Goal: Information Seeking & Learning: Learn about a topic

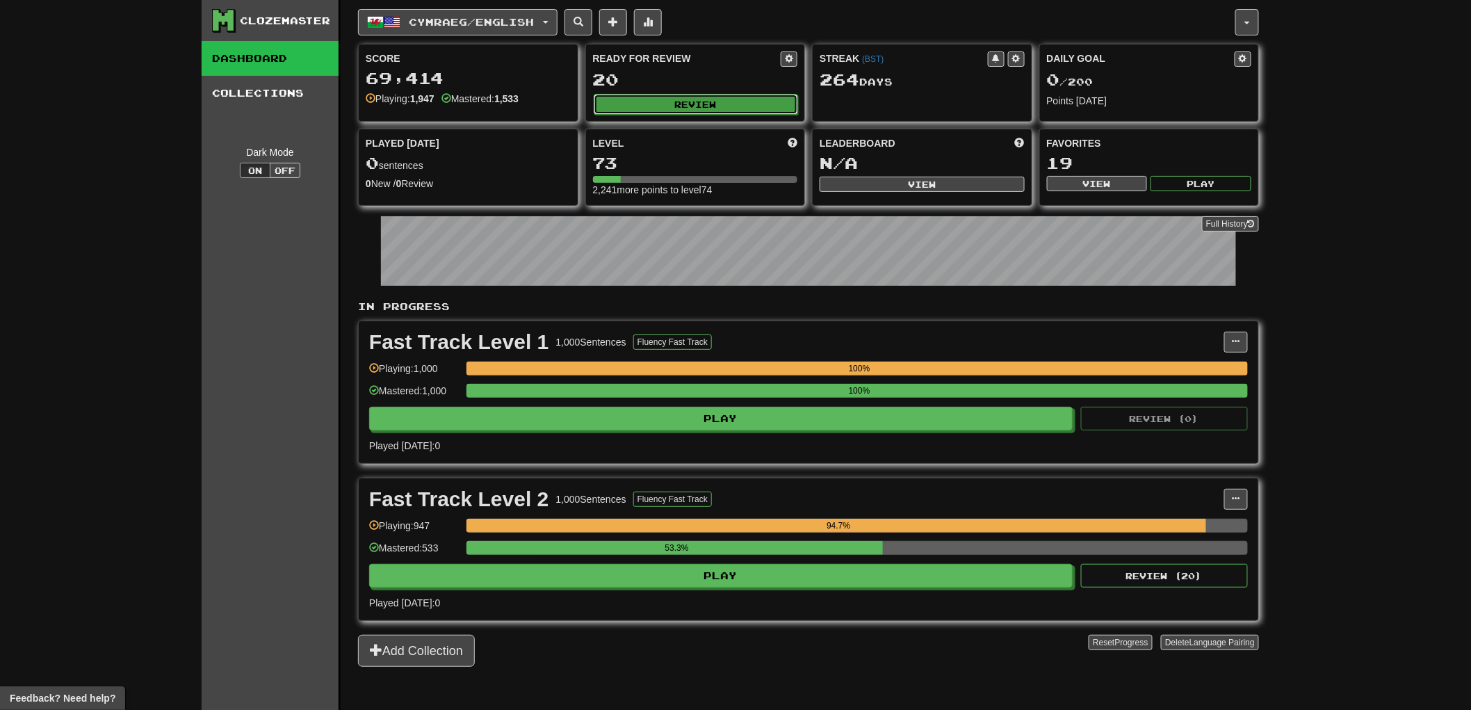
click at [712, 105] on button "Review" at bounding box center [696, 104] width 205 height 21
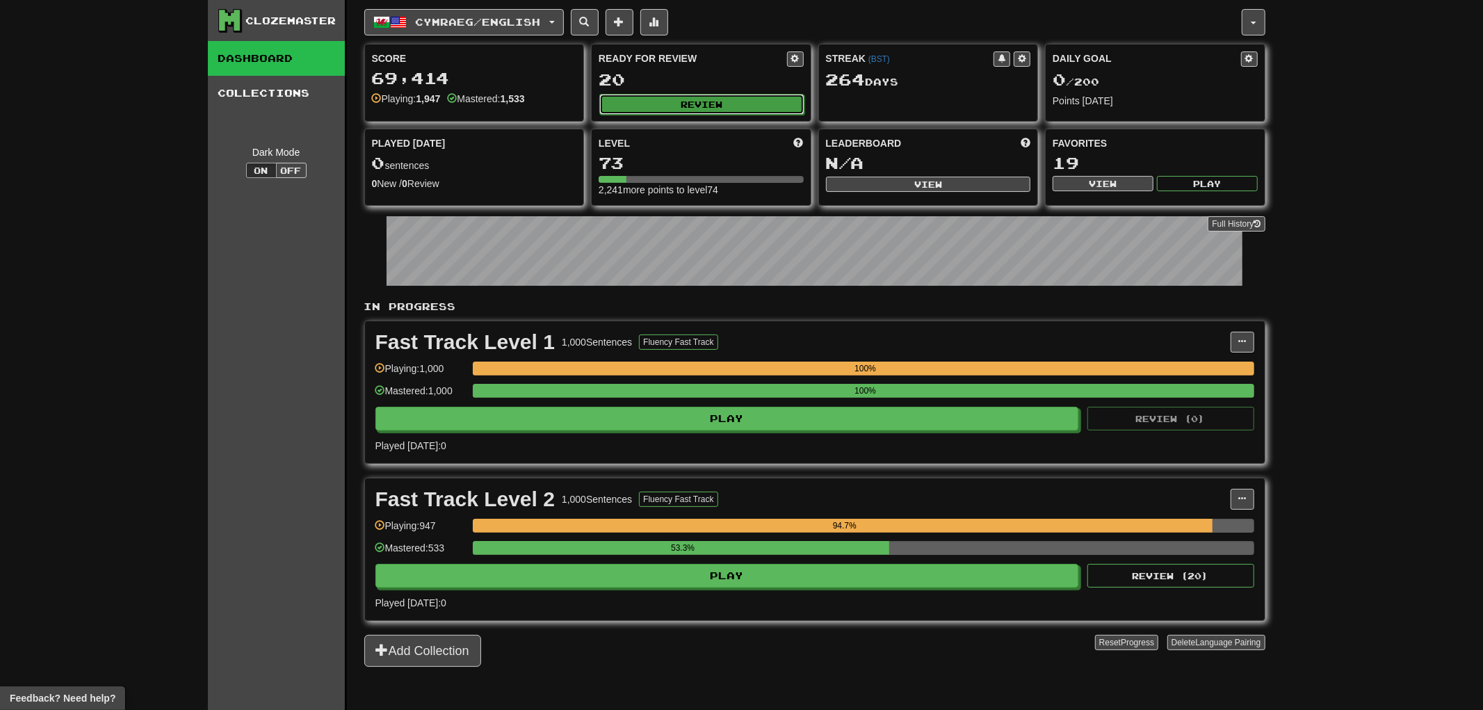
select select "**"
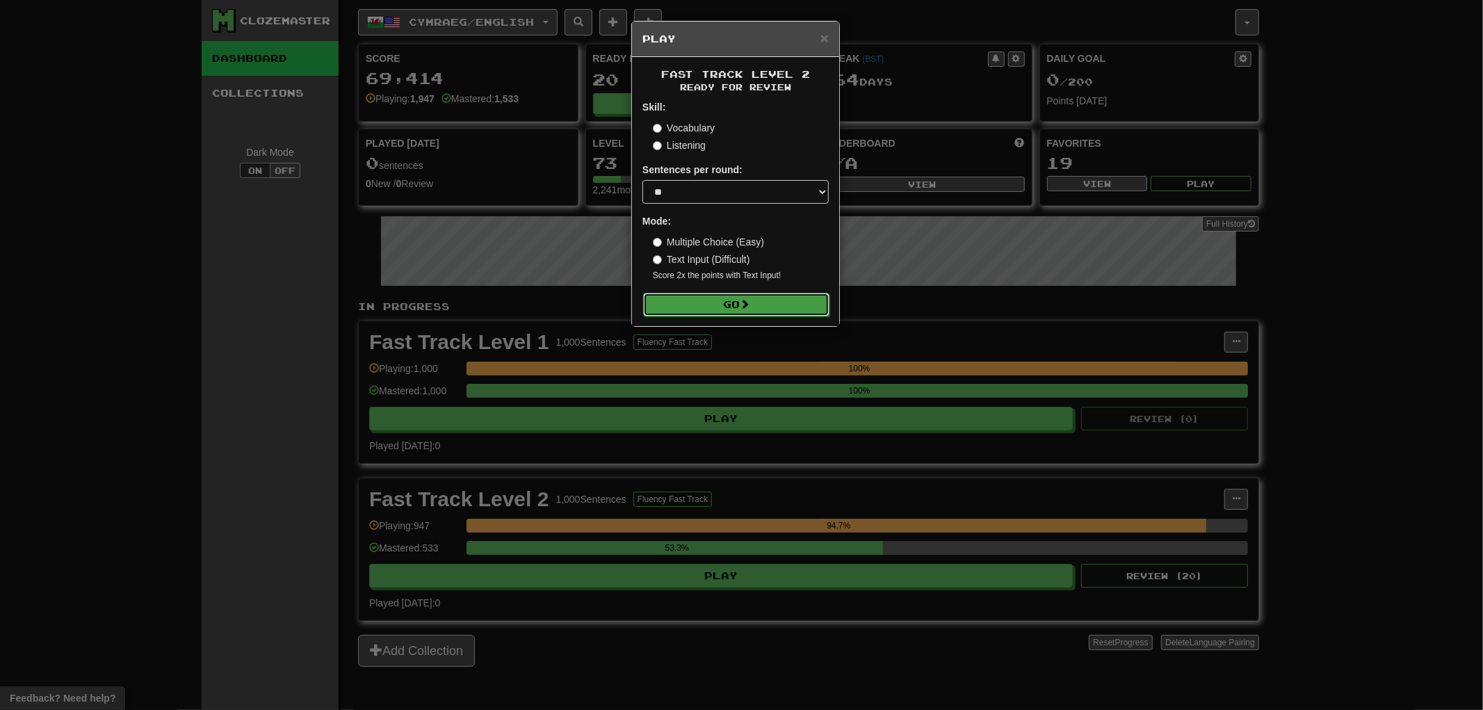
click at [779, 298] on button "Go" at bounding box center [736, 305] width 186 height 24
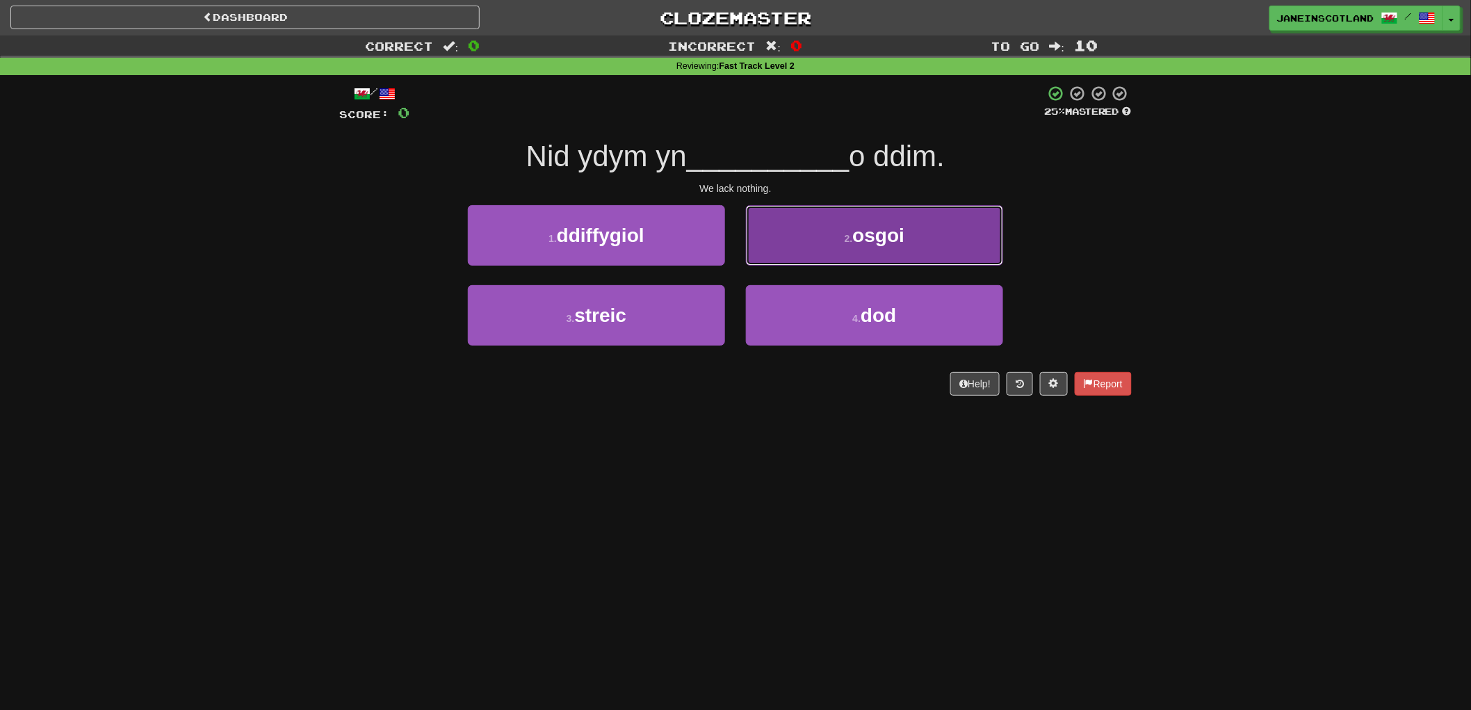
click at [839, 232] on button "2 . osgoi" at bounding box center [874, 235] width 257 height 60
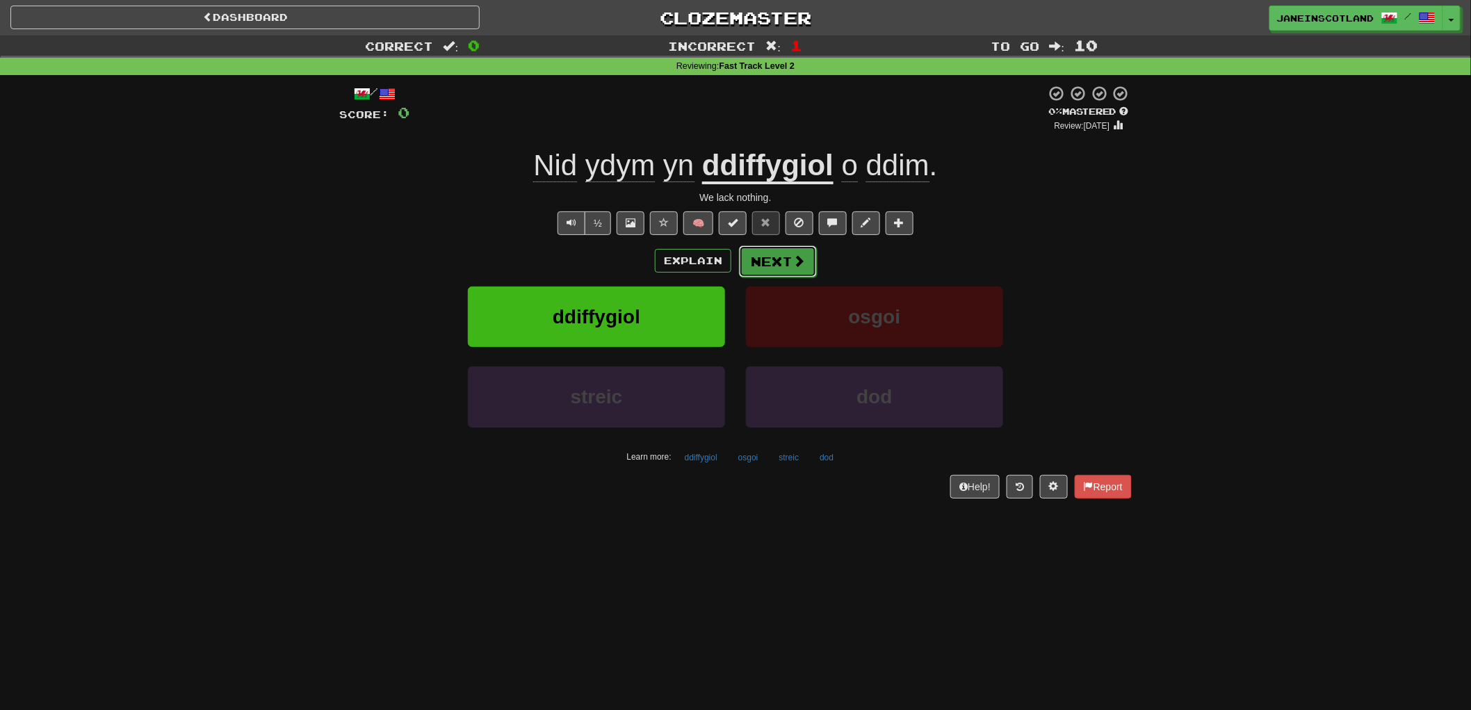
click at [783, 253] on button "Next" at bounding box center [778, 261] width 78 height 32
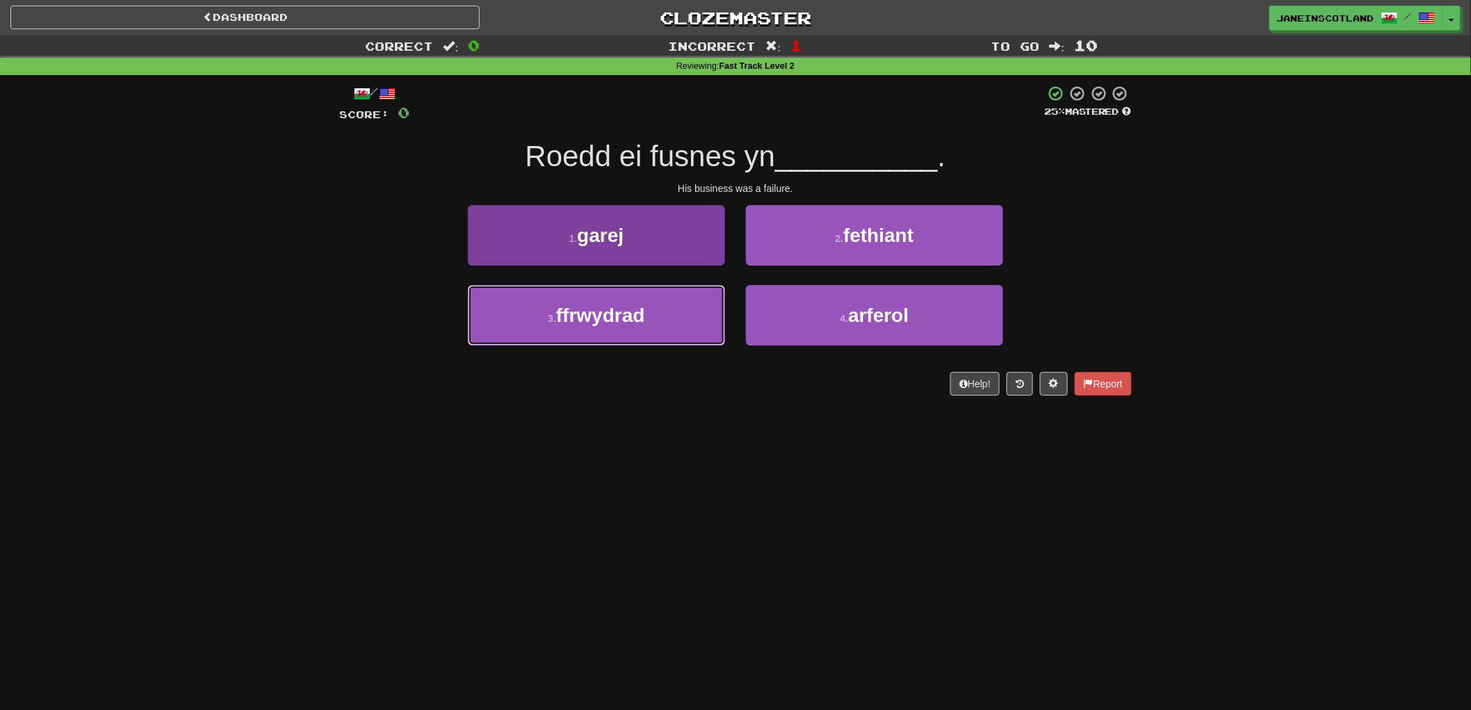
click at [626, 336] on button "3 . ffrwydrad" at bounding box center [596, 315] width 257 height 60
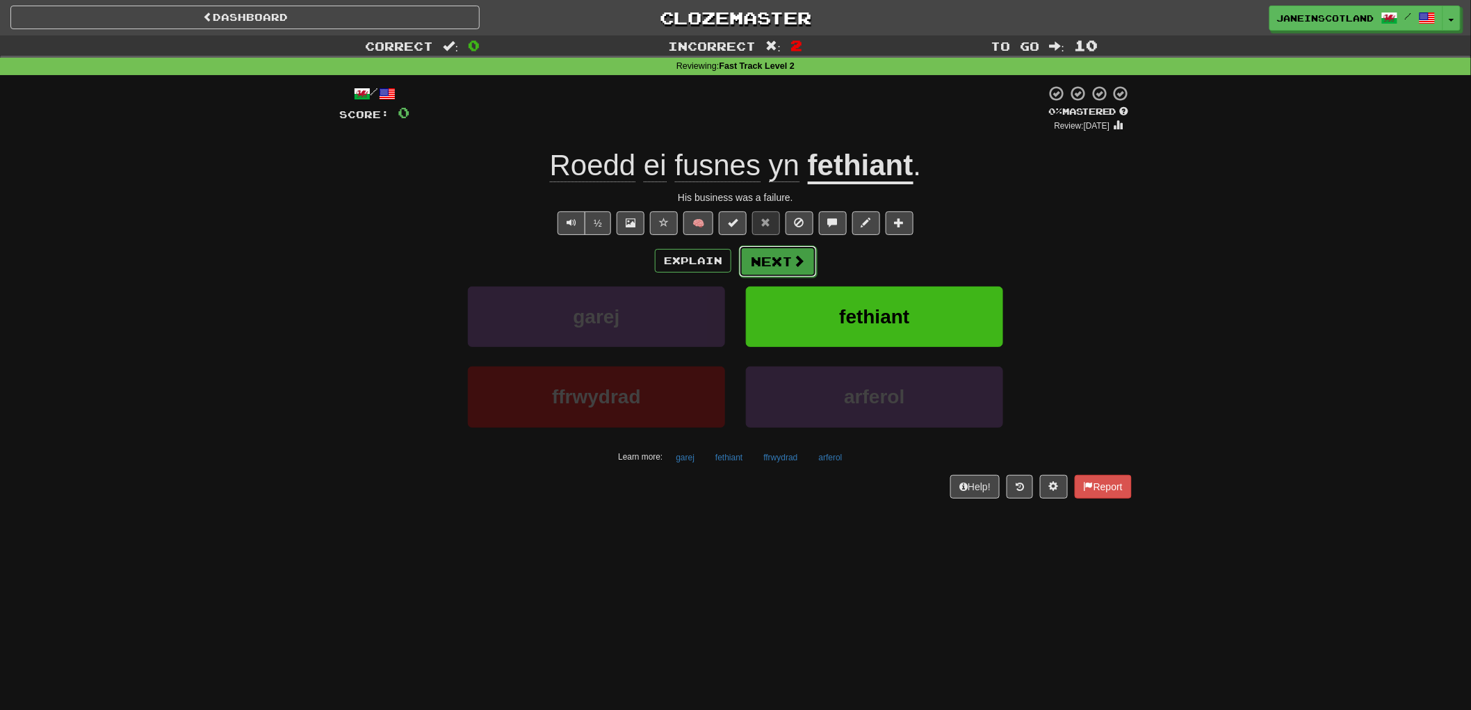
click at [786, 259] on button "Next" at bounding box center [778, 261] width 78 height 32
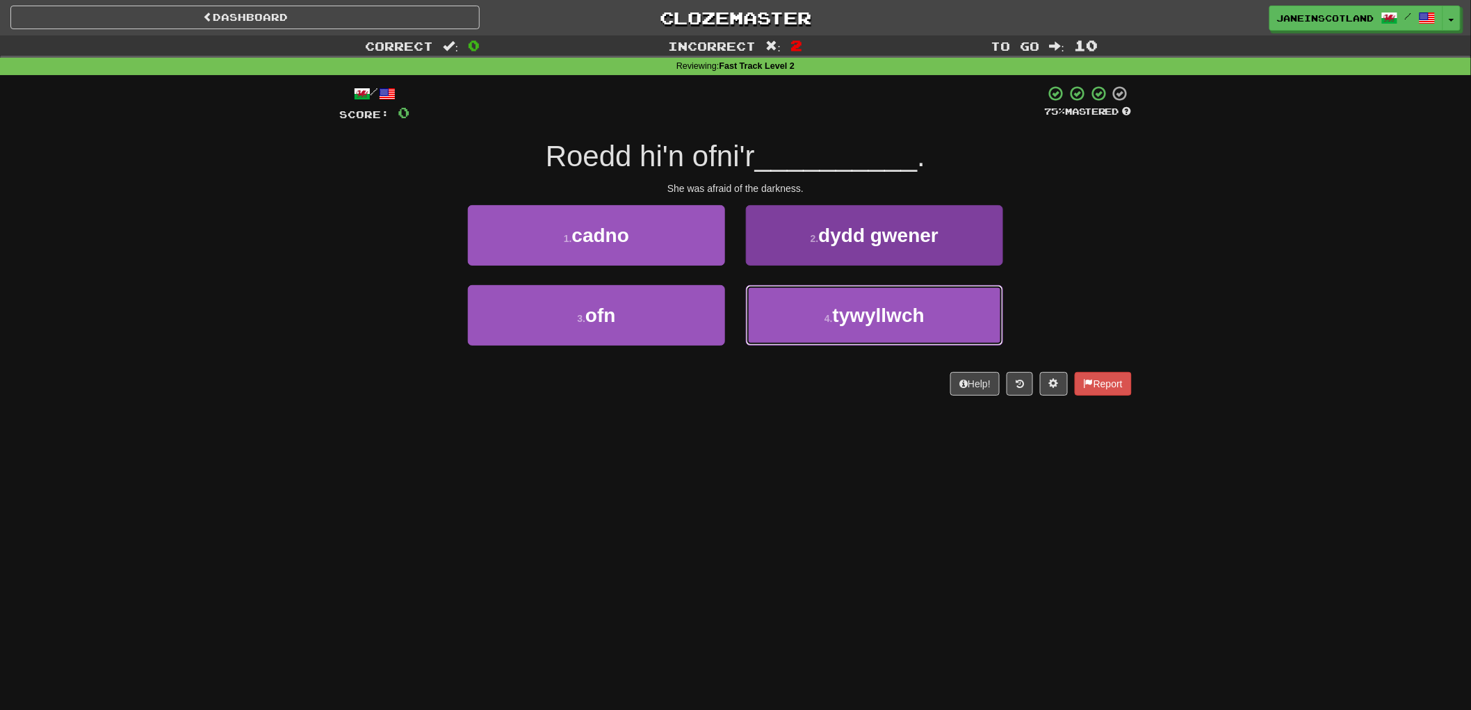
drag, startPoint x: 973, startPoint y: 302, endPoint x: 993, endPoint y: 304, distance: 19.5
click at [973, 303] on button "4 . tywyllwch" at bounding box center [874, 315] width 257 height 60
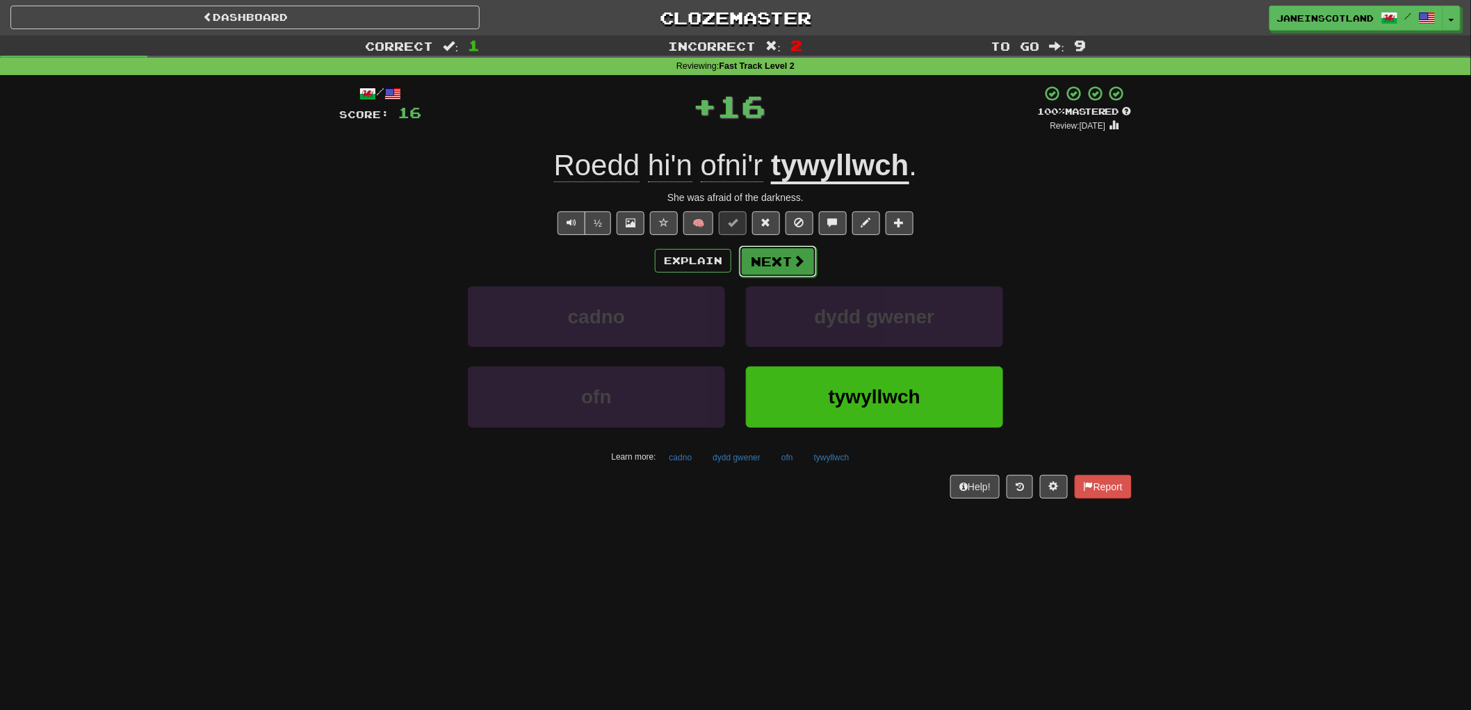
click at [804, 261] on span at bounding box center [799, 260] width 13 height 13
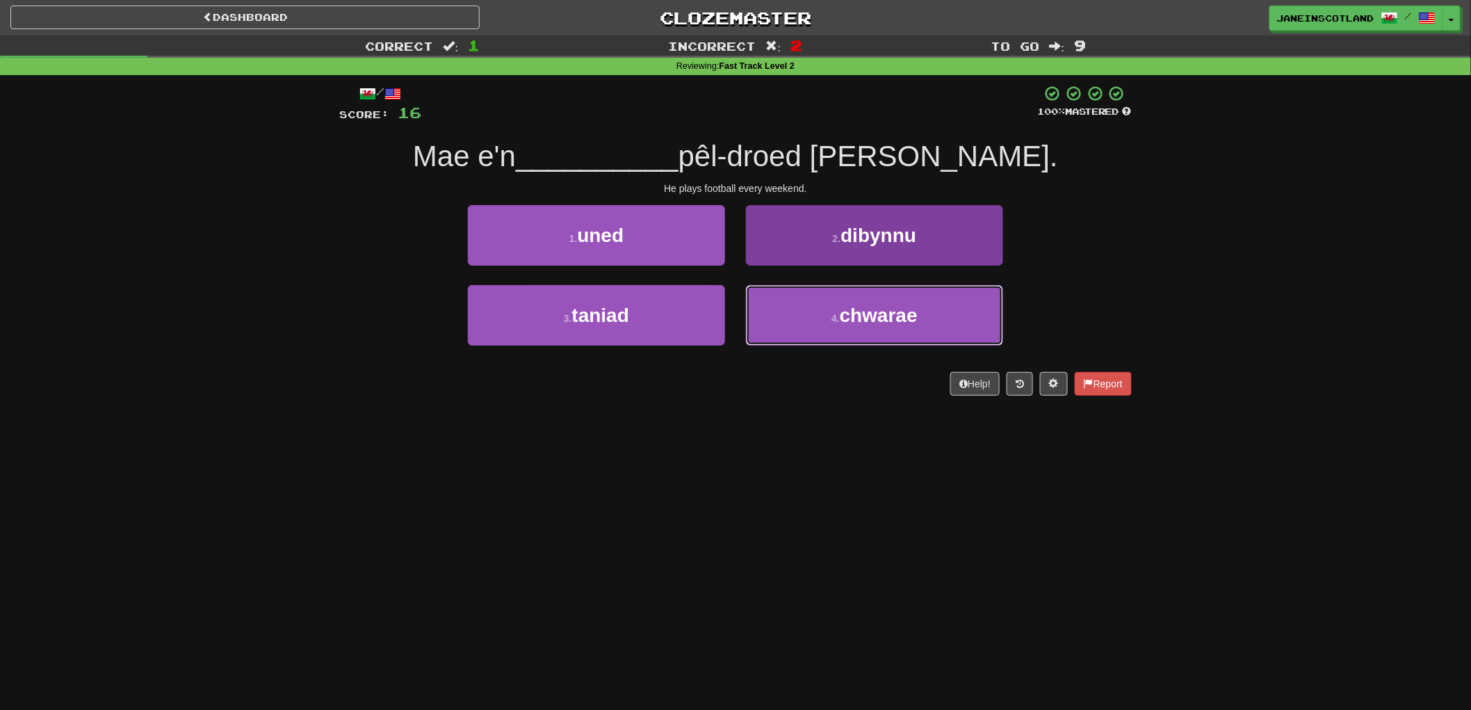
click at [921, 321] on button "4 . chwarae" at bounding box center [874, 315] width 257 height 60
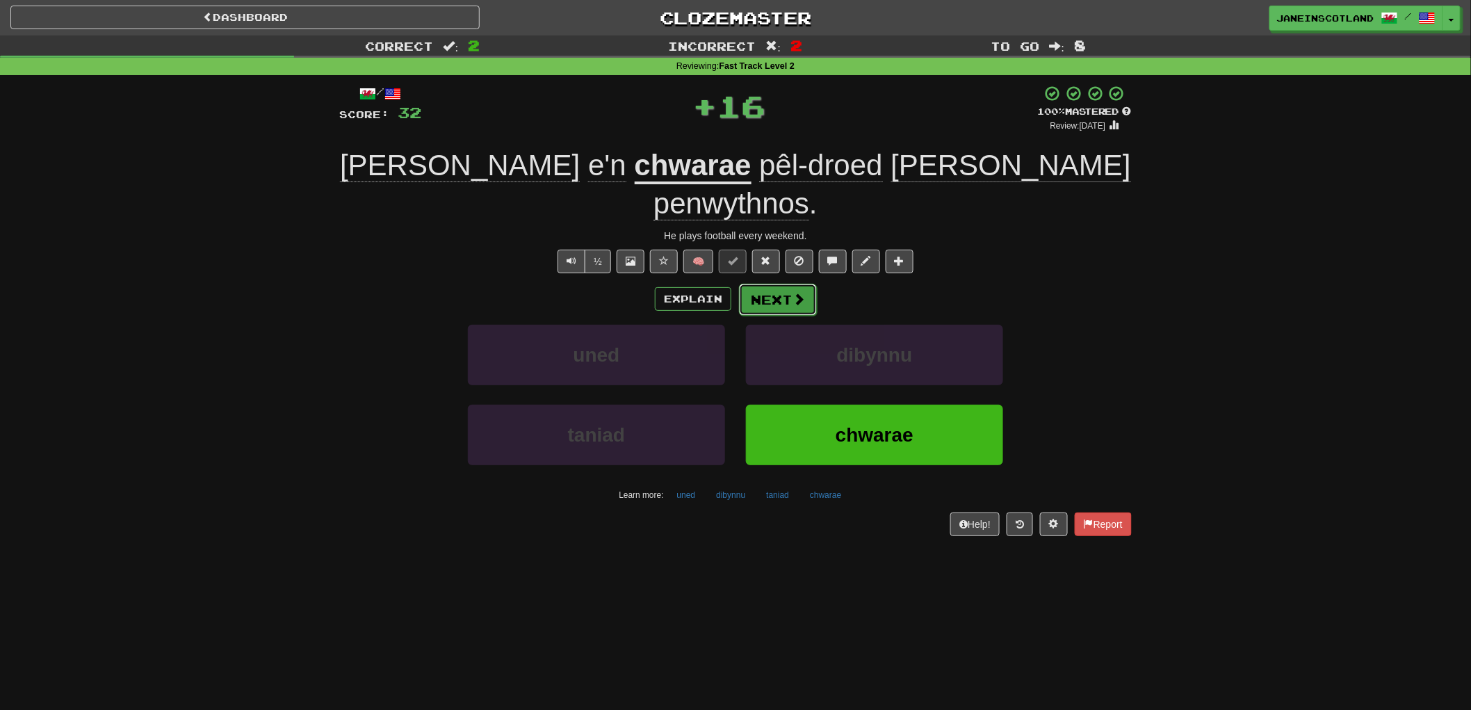
click at [801, 293] on span at bounding box center [799, 299] width 13 height 13
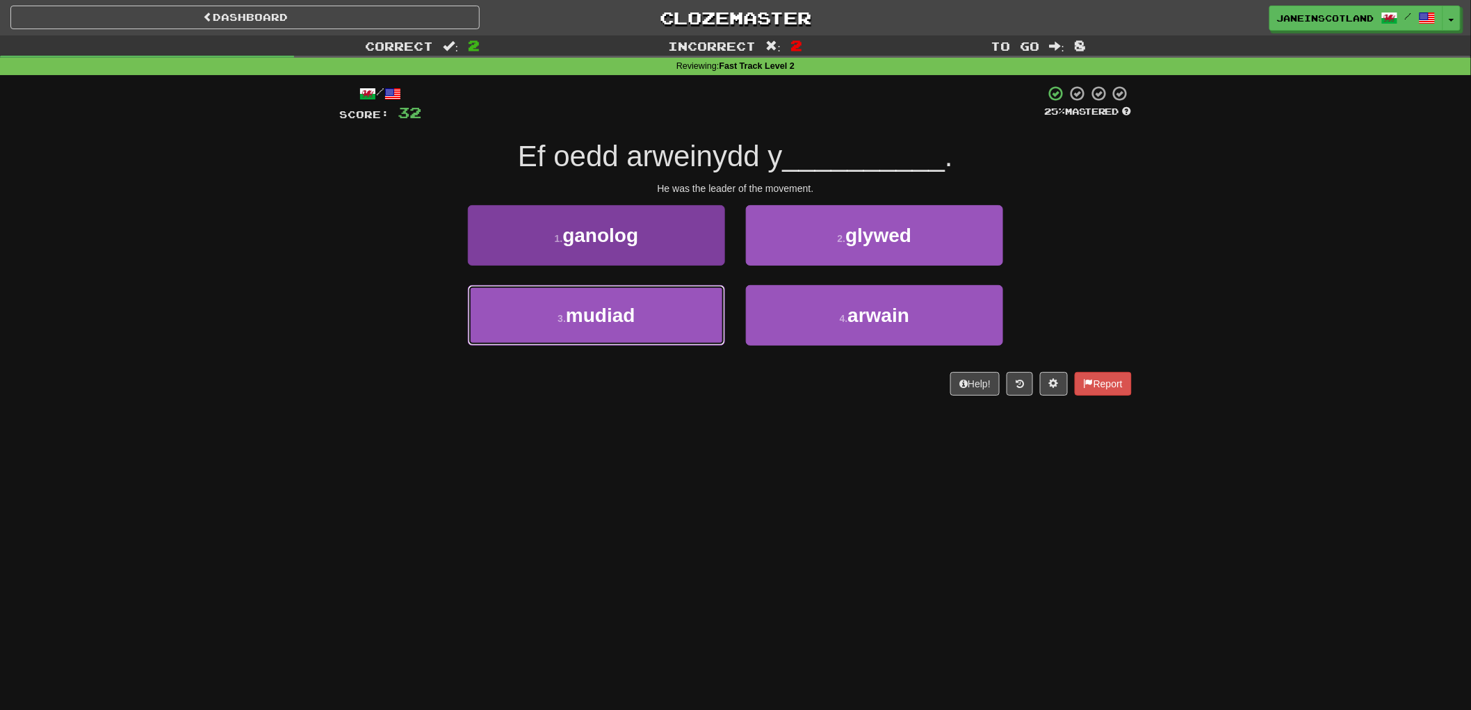
click at [684, 316] on button "3 . mudiad" at bounding box center [596, 315] width 257 height 60
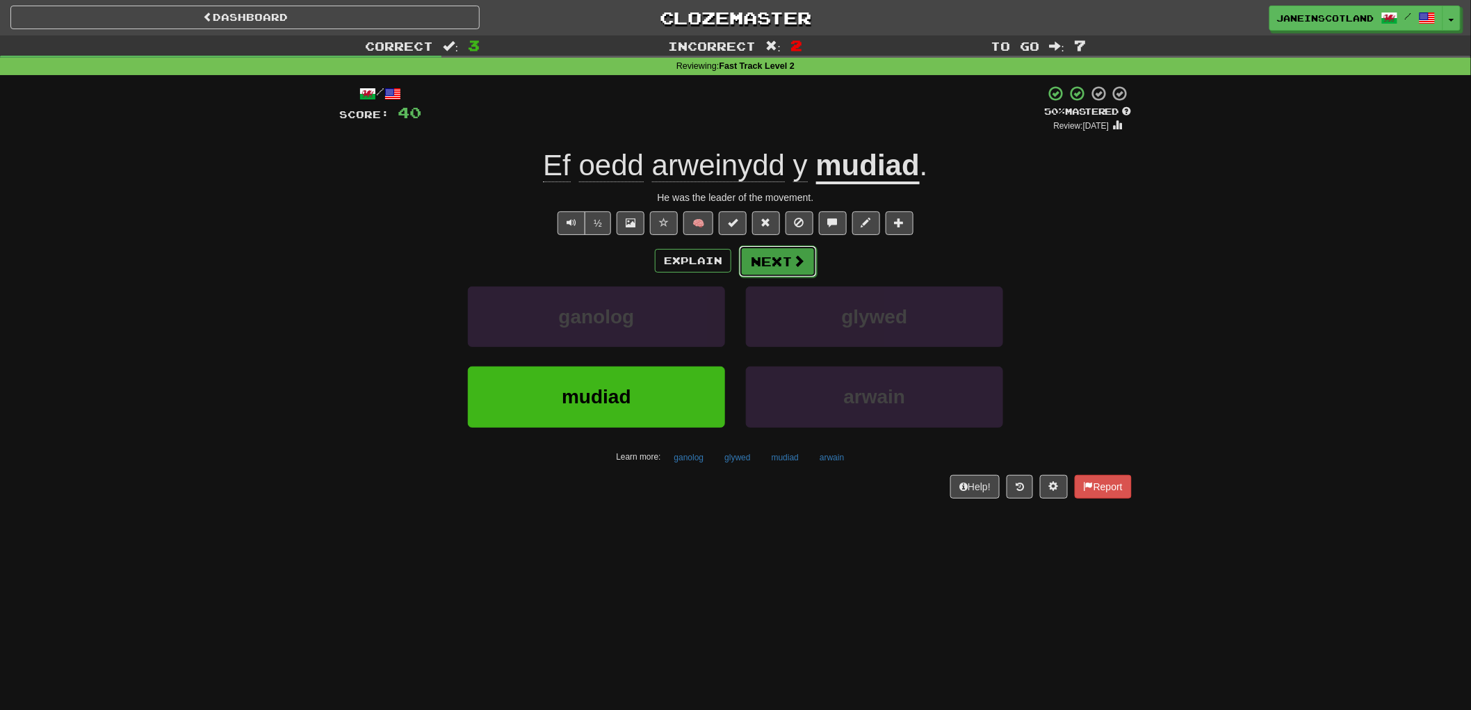
click at [773, 266] on button "Next" at bounding box center [778, 261] width 78 height 32
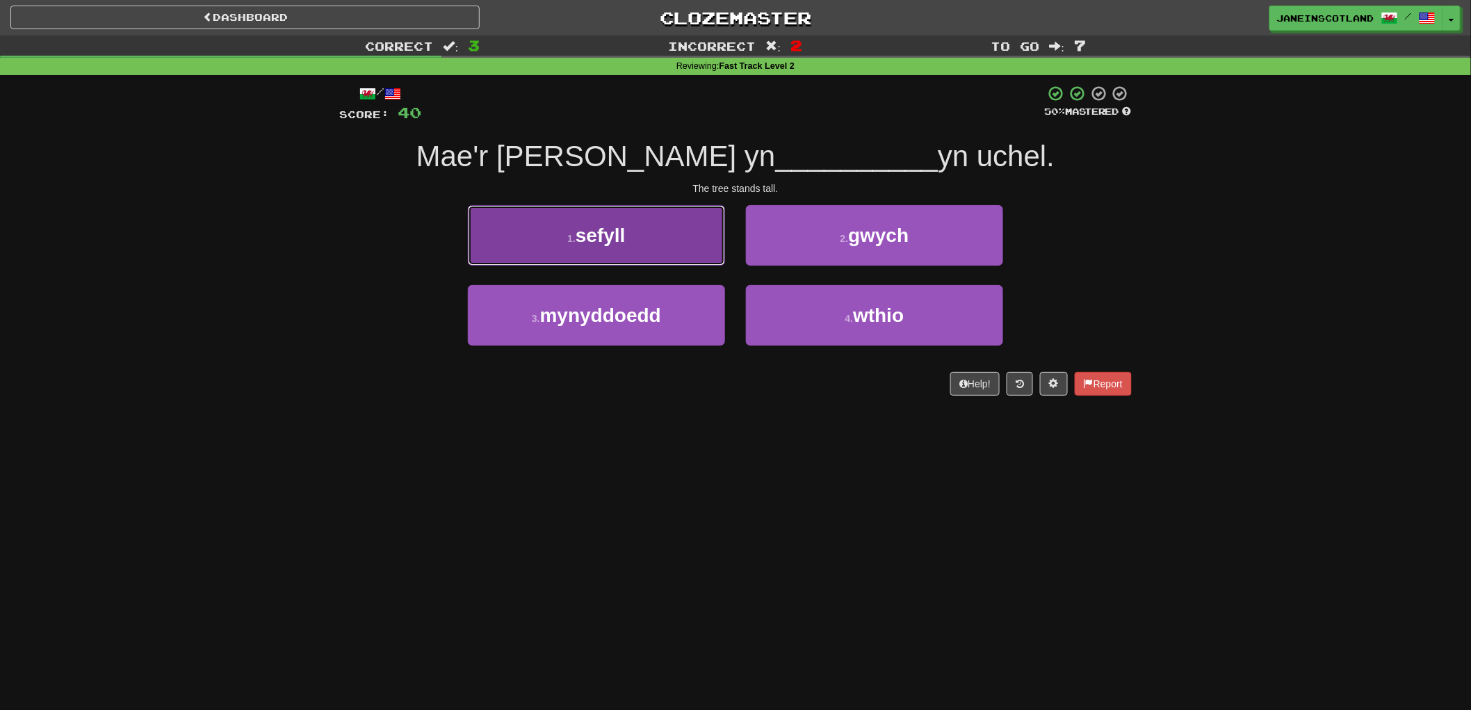
click at [644, 229] on button "1 . sefyll" at bounding box center [596, 235] width 257 height 60
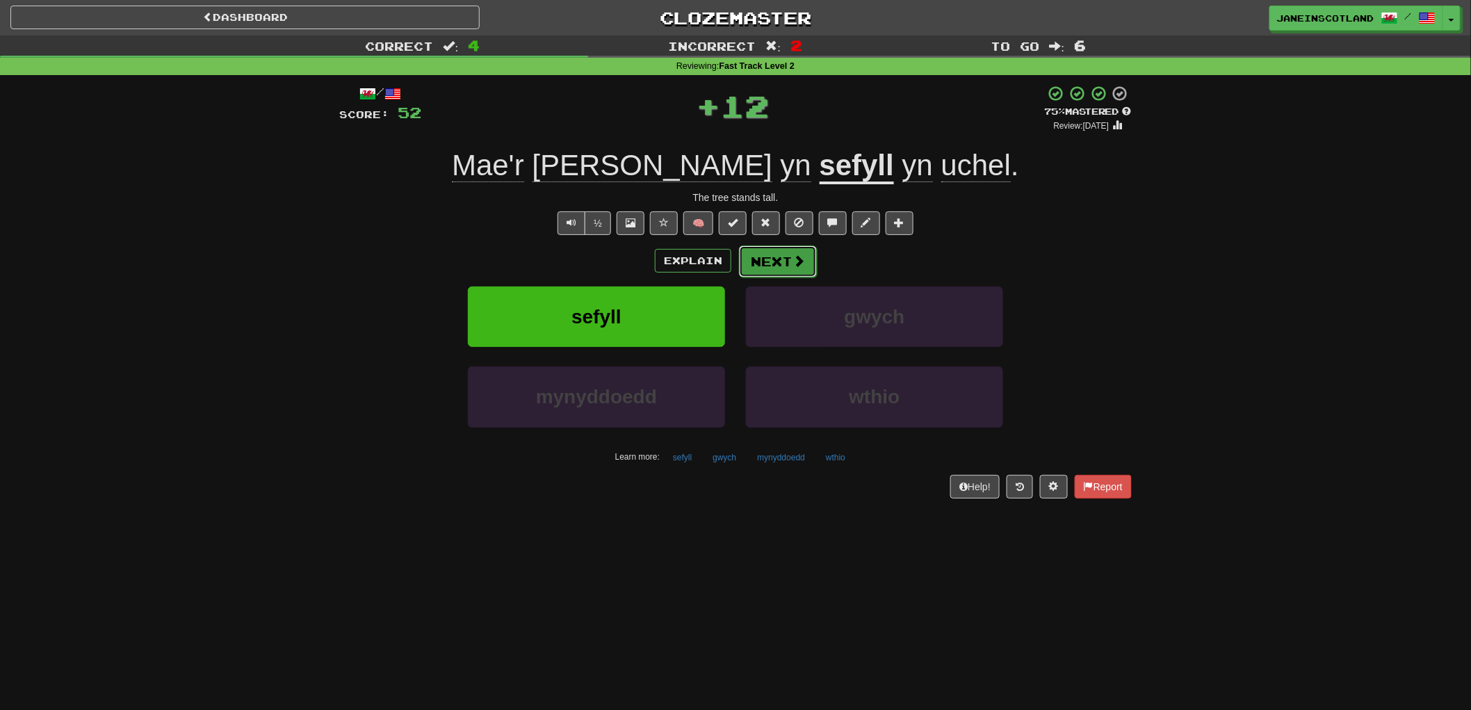
click at [797, 260] on span at bounding box center [799, 260] width 13 height 13
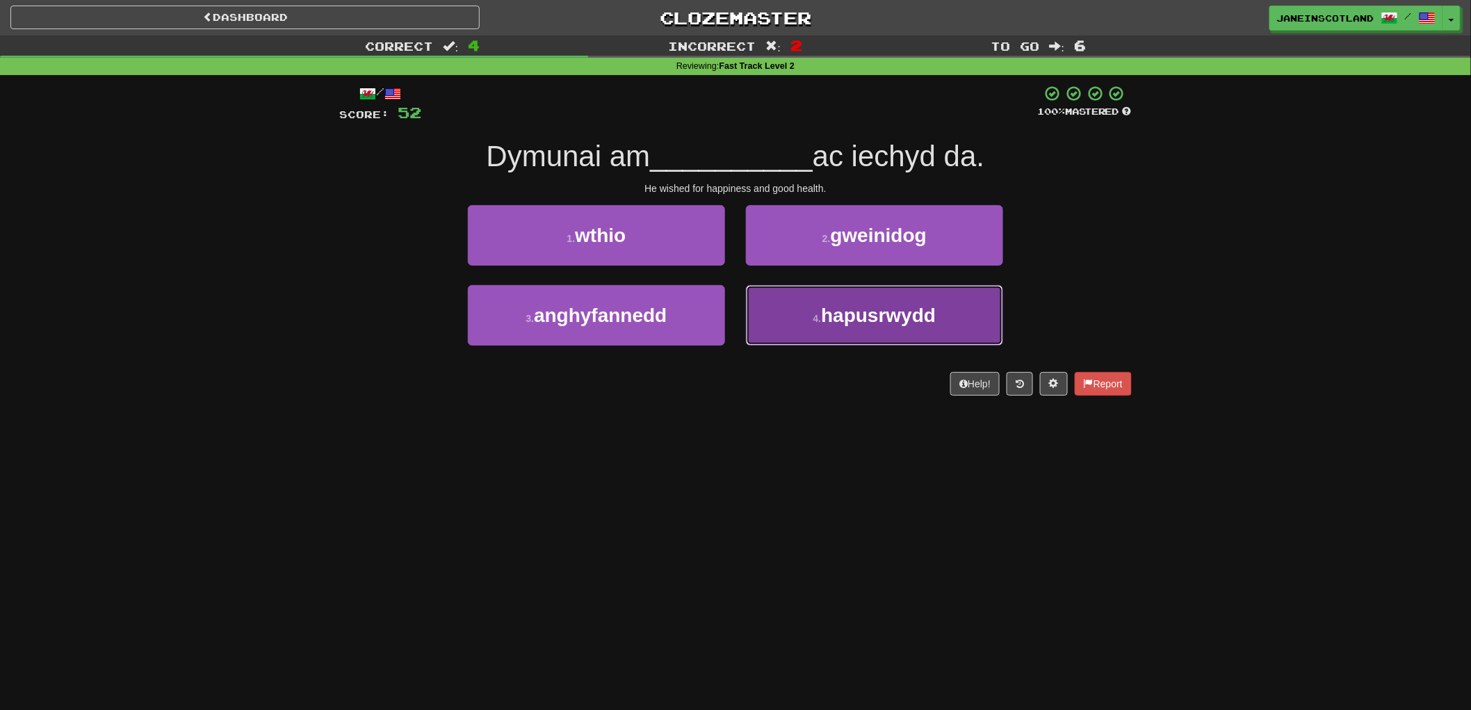
click at [961, 320] on button "4 . hapusrwydd" at bounding box center [874, 315] width 257 height 60
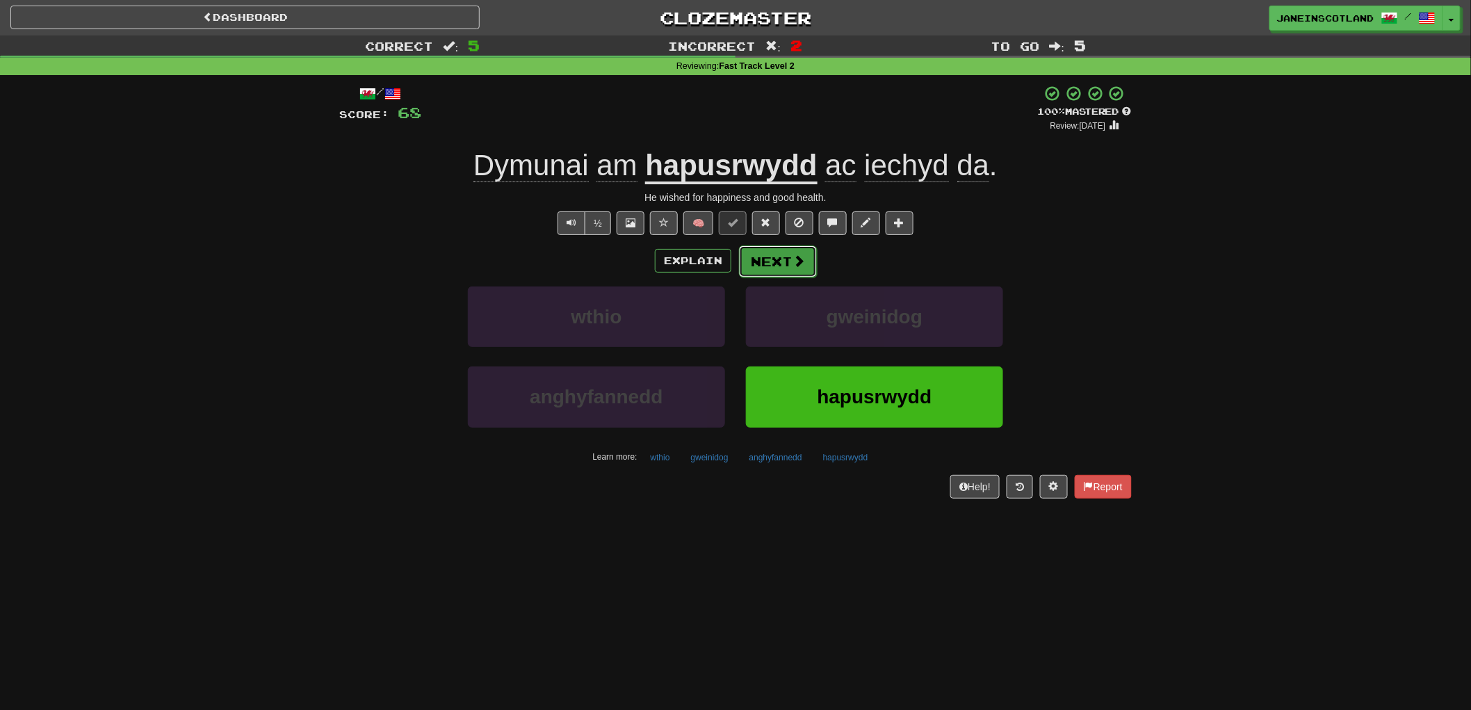
click at [811, 260] on button "Next" at bounding box center [778, 261] width 78 height 32
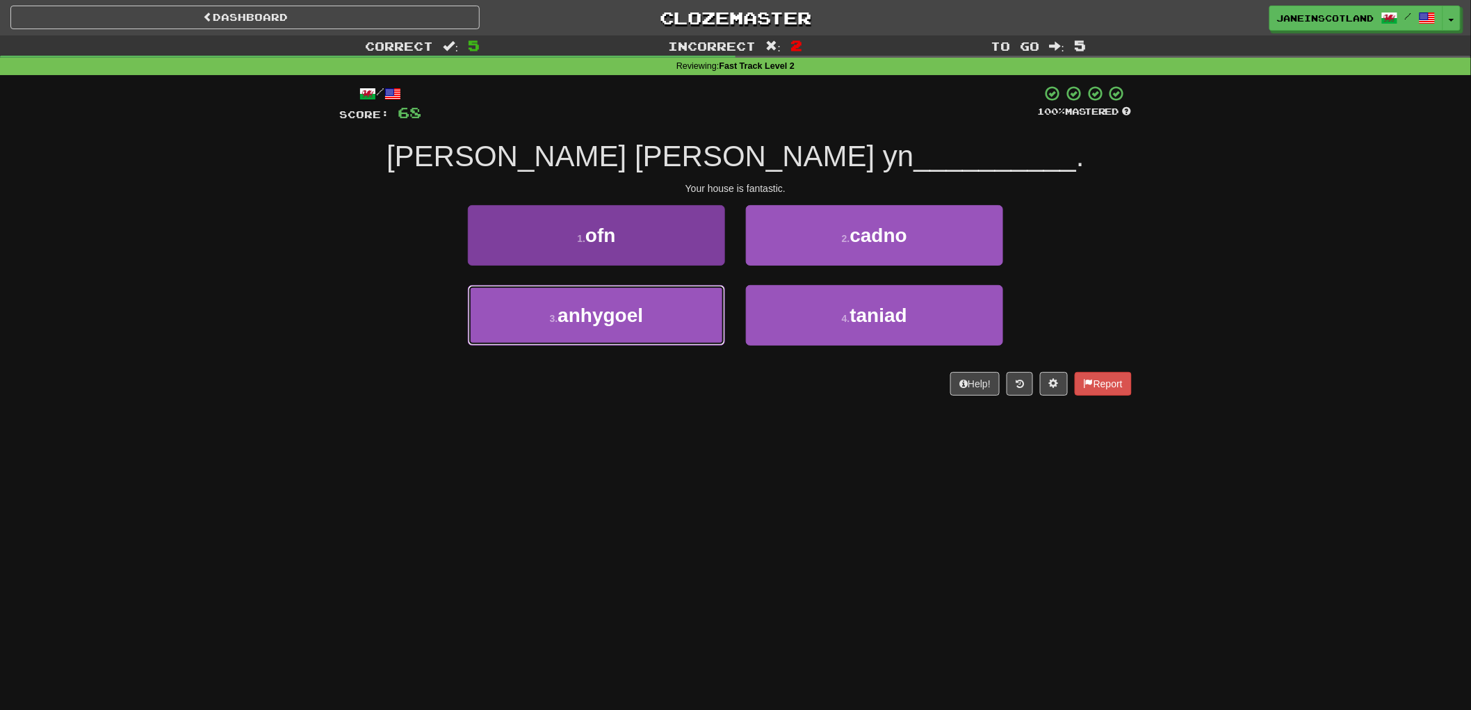
click at [690, 309] on button "3 . anhygoel" at bounding box center [596, 315] width 257 height 60
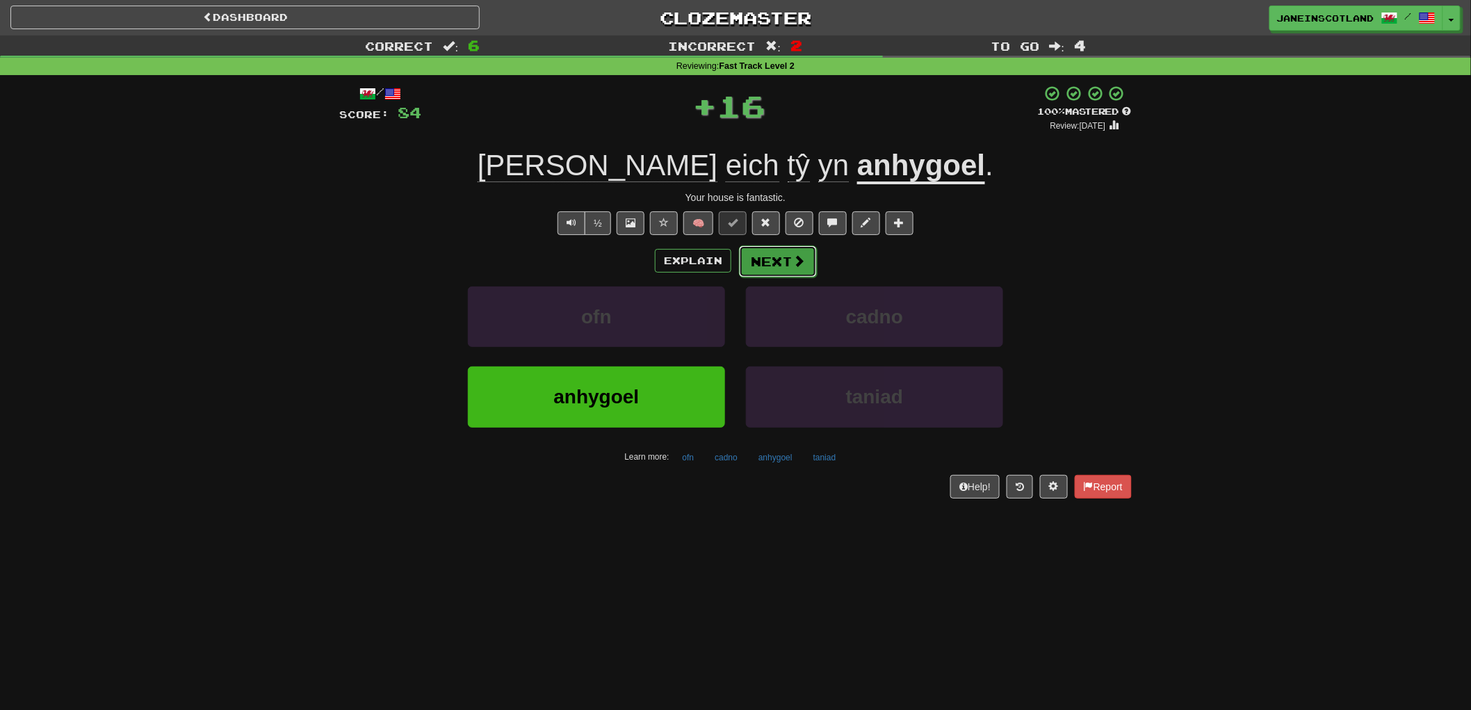
click at [793, 259] on span at bounding box center [799, 260] width 13 height 13
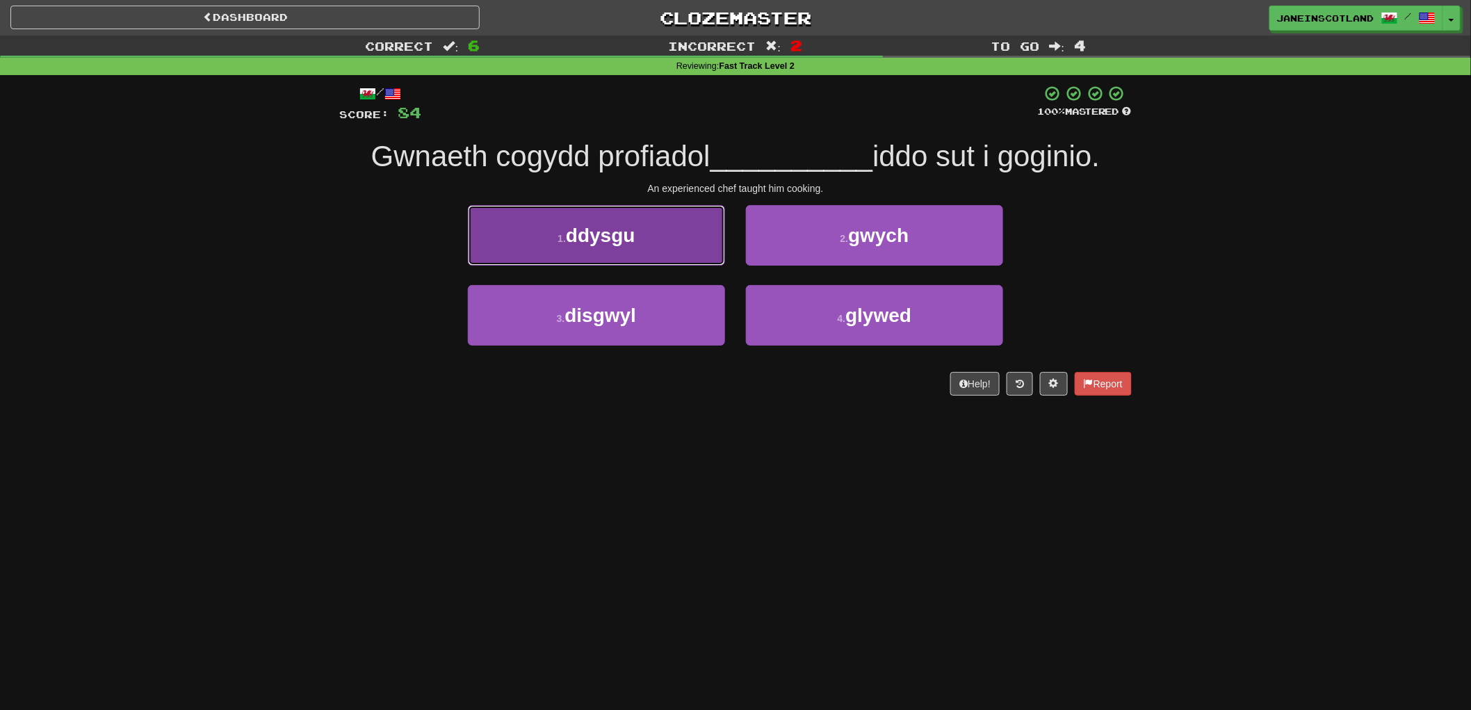
click at [663, 243] on button "1 . ddysgu" at bounding box center [596, 235] width 257 height 60
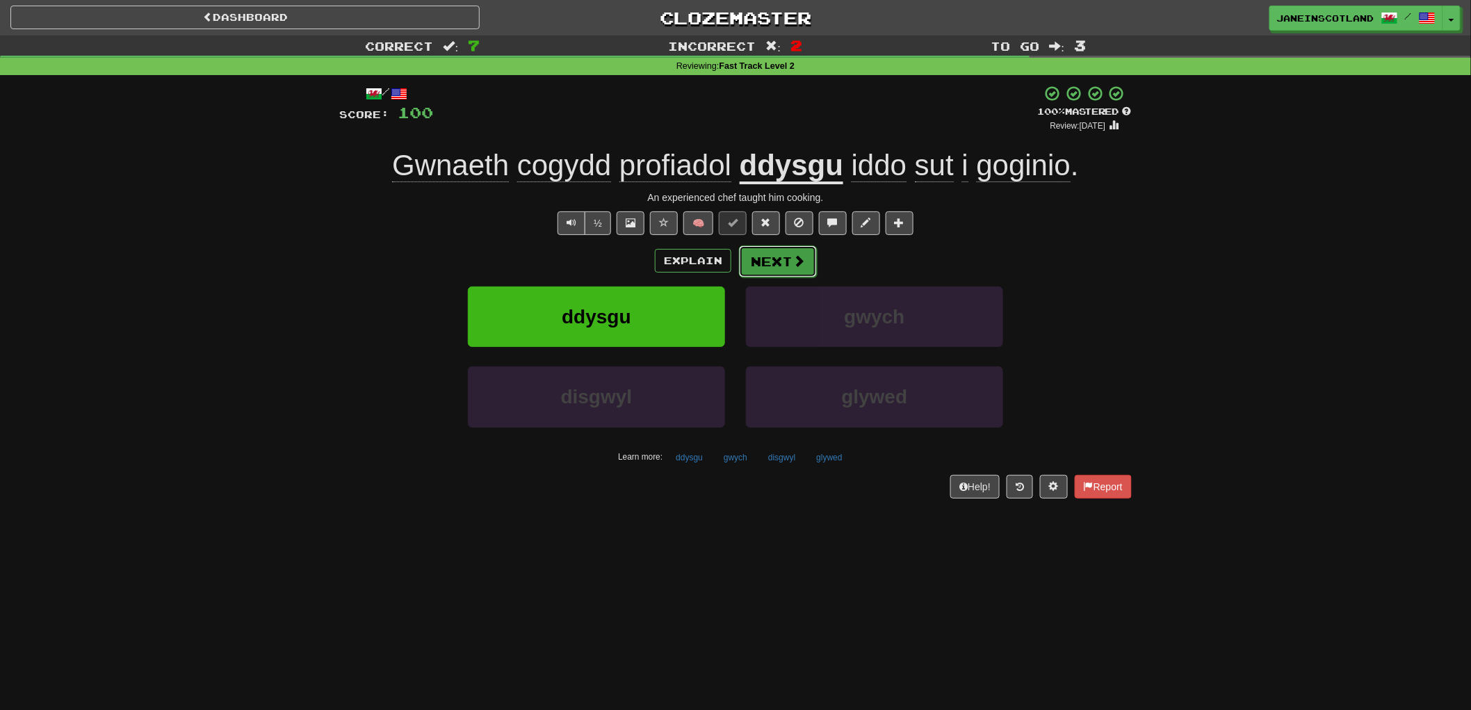
click at [805, 258] on button "Next" at bounding box center [778, 261] width 78 height 32
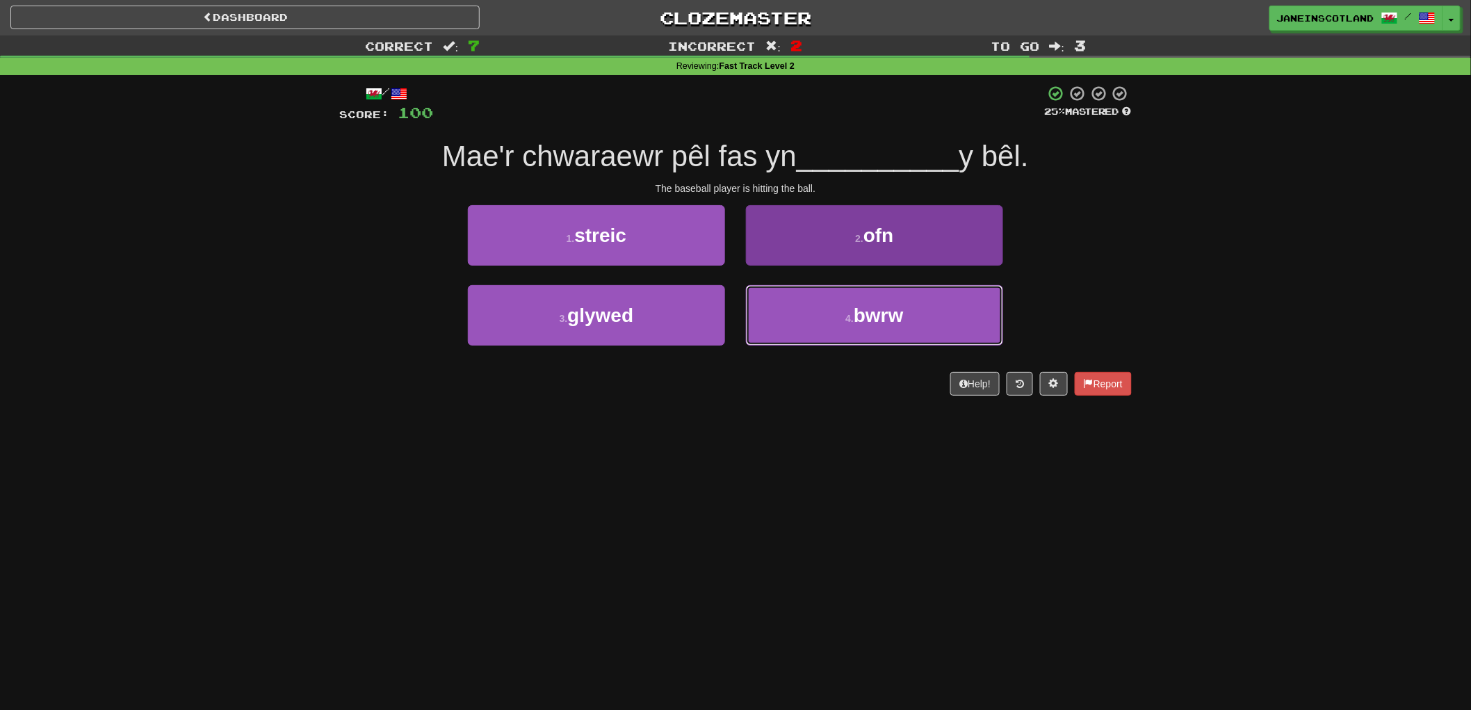
drag, startPoint x: 953, startPoint y: 311, endPoint x: 962, endPoint y: 316, distance: 10.0
click at [953, 314] on button "4 . bwrw" at bounding box center [874, 315] width 257 height 60
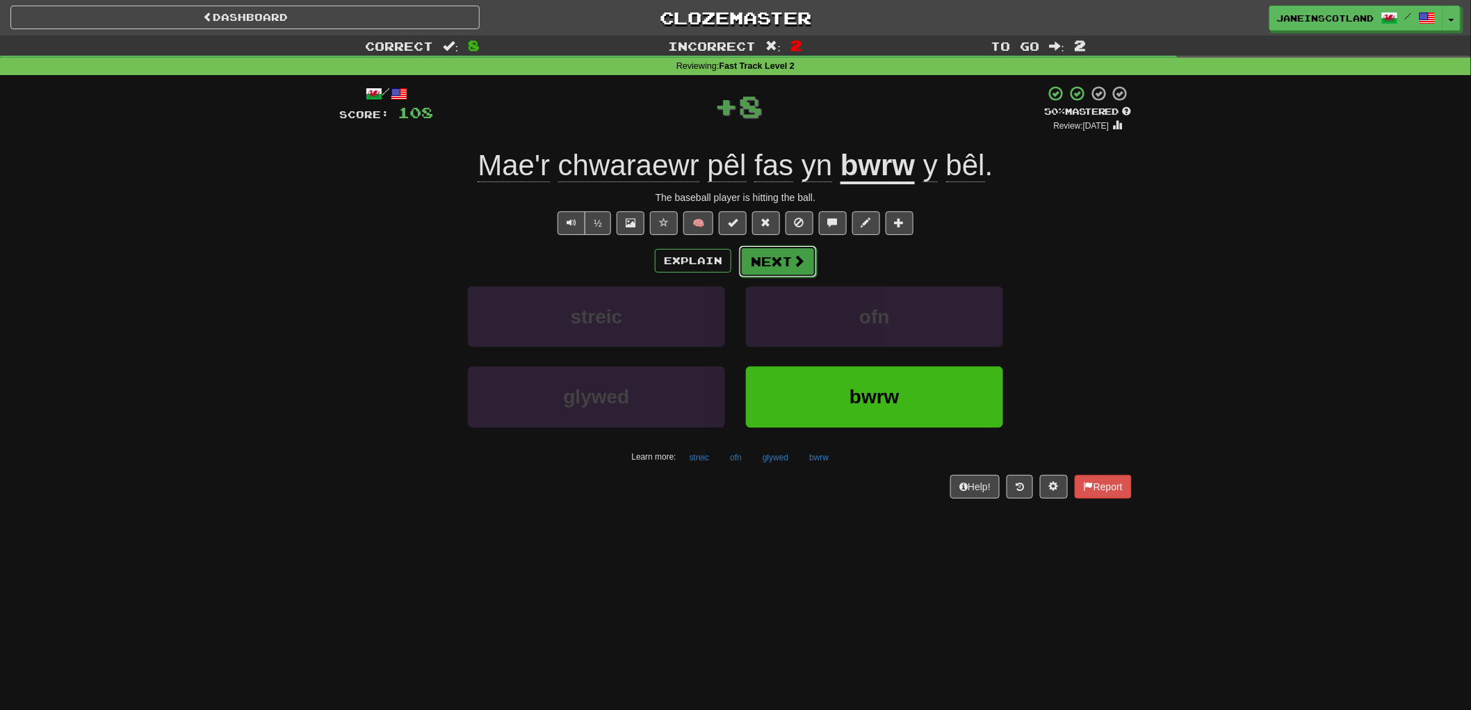
click at [786, 259] on button "Next" at bounding box center [778, 261] width 78 height 32
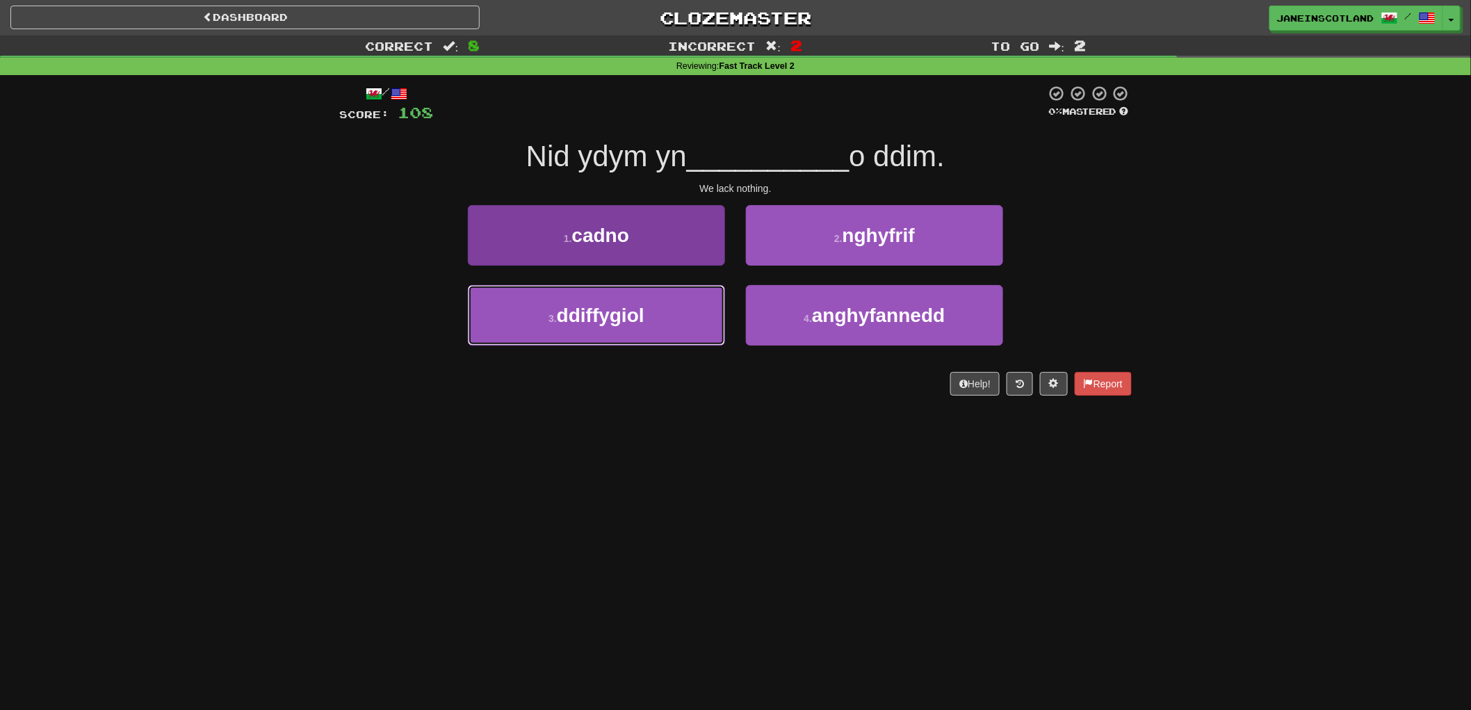
click at [542, 317] on button "3 . ddiffygiol" at bounding box center [596, 315] width 257 height 60
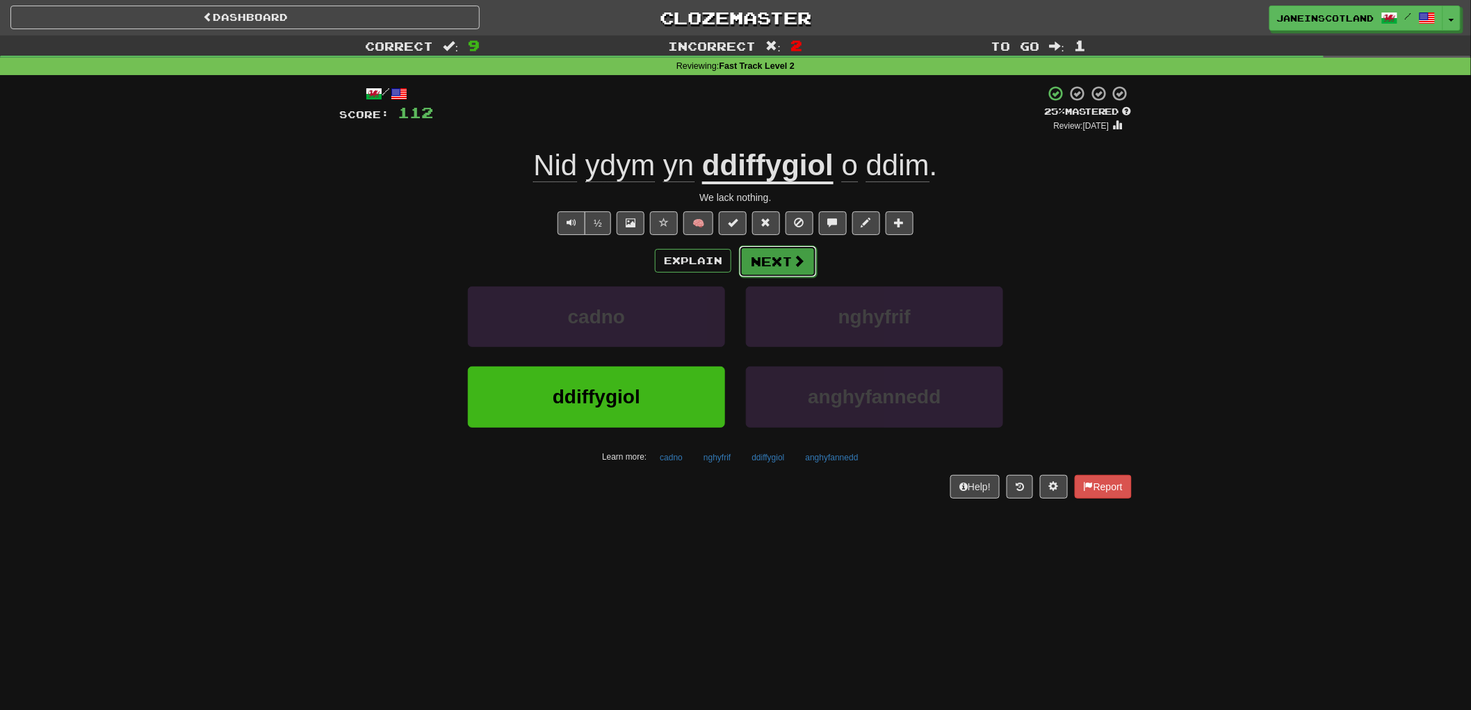
click at [797, 263] on span at bounding box center [799, 260] width 13 height 13
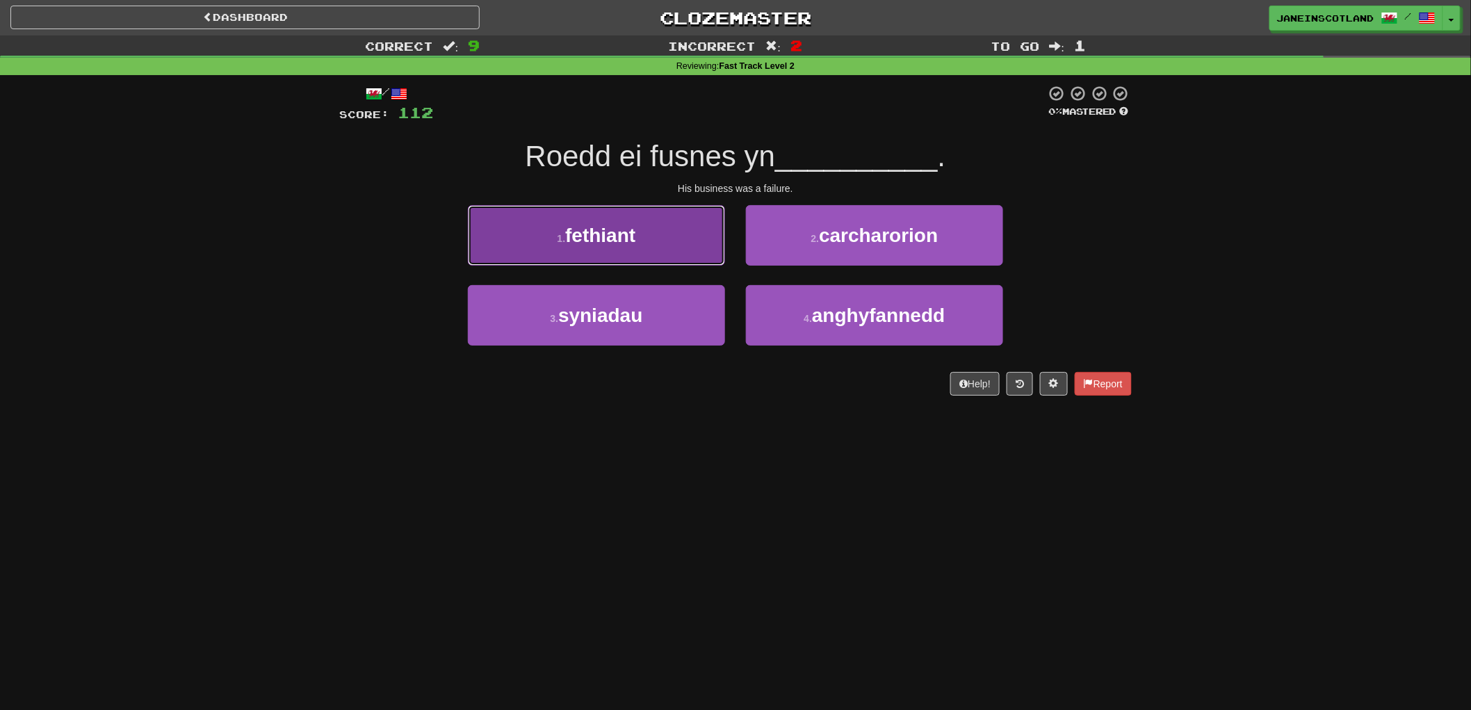
click at [649, 232] on button "1 . fethiant" at bounding box center [596, 235] width 257 height 60
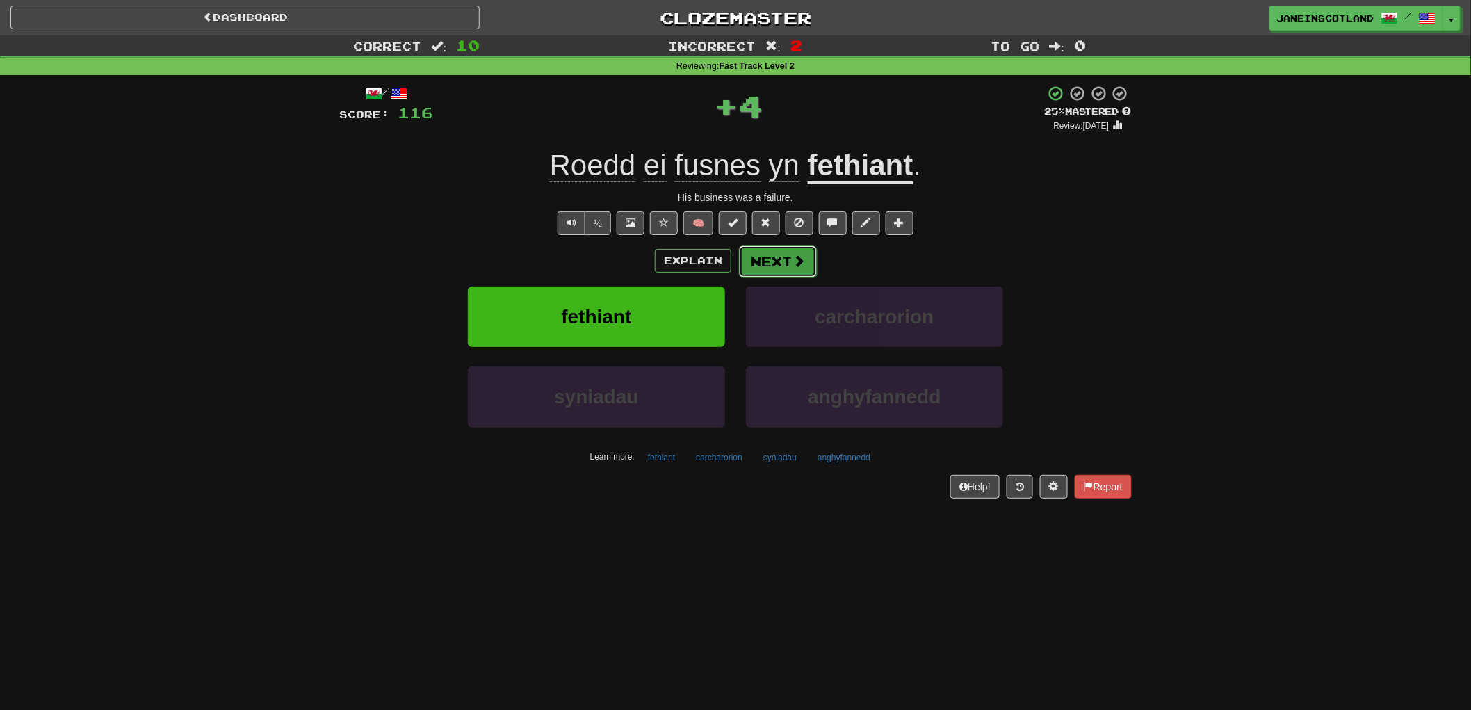
click at [805, 259] on button "Next" at bounding box center [778, 261] width 78 height 32
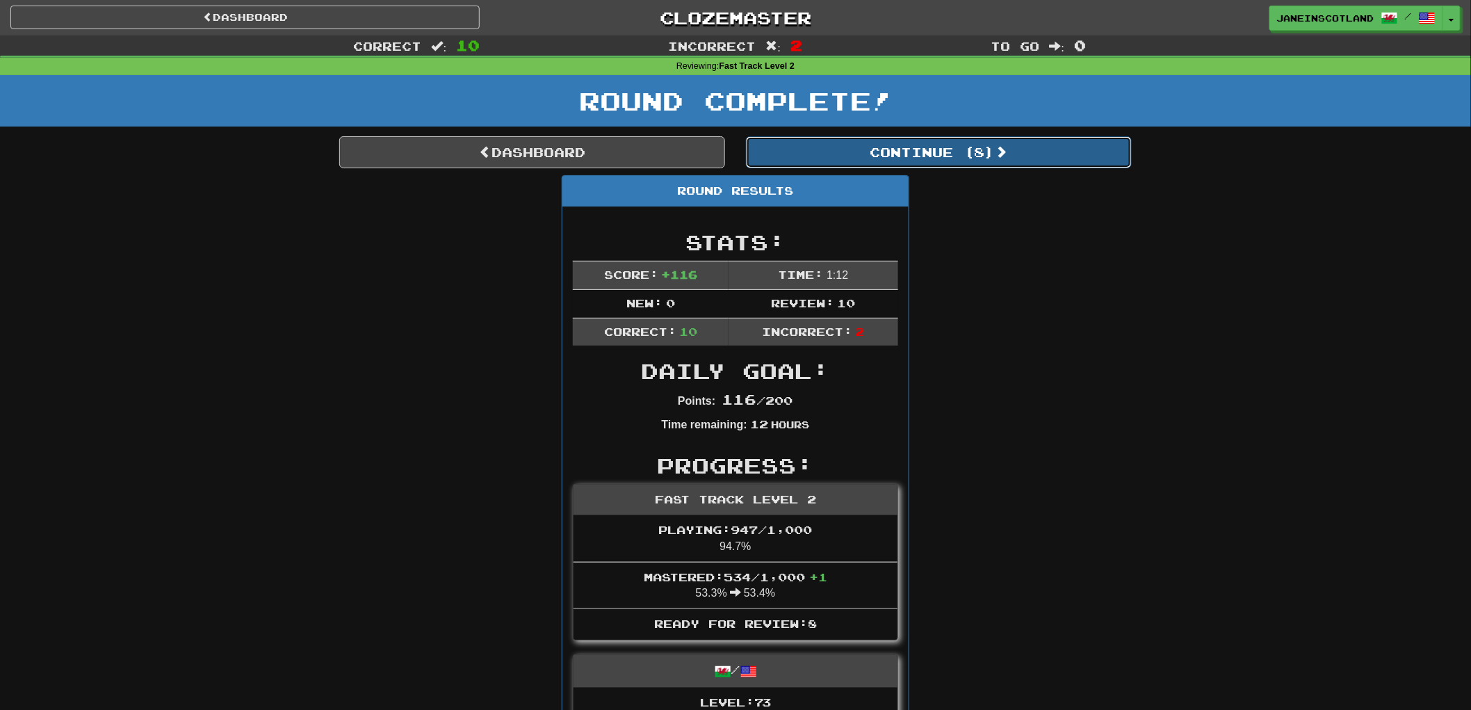
click at [998, 147] on button "Continue ( 8 )" at bounding box center [939, 152] width 386 height 32
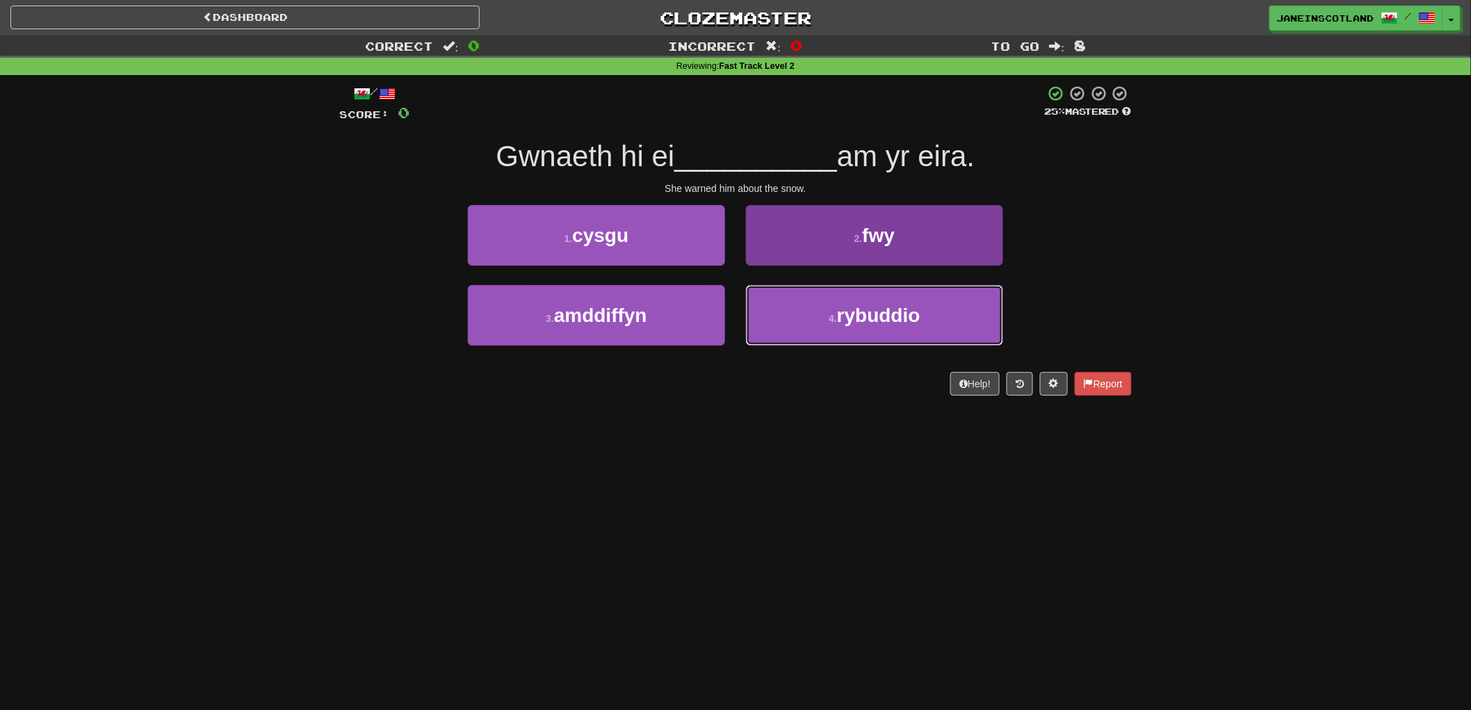
drag, startPoint x: 840, startPoint y: 309, endPoint x: 850, endPoint y: 305, distance: 10.6
click at [843, 309] on span "rybuddio" at bounding box center [878, 316] width 83 height 22
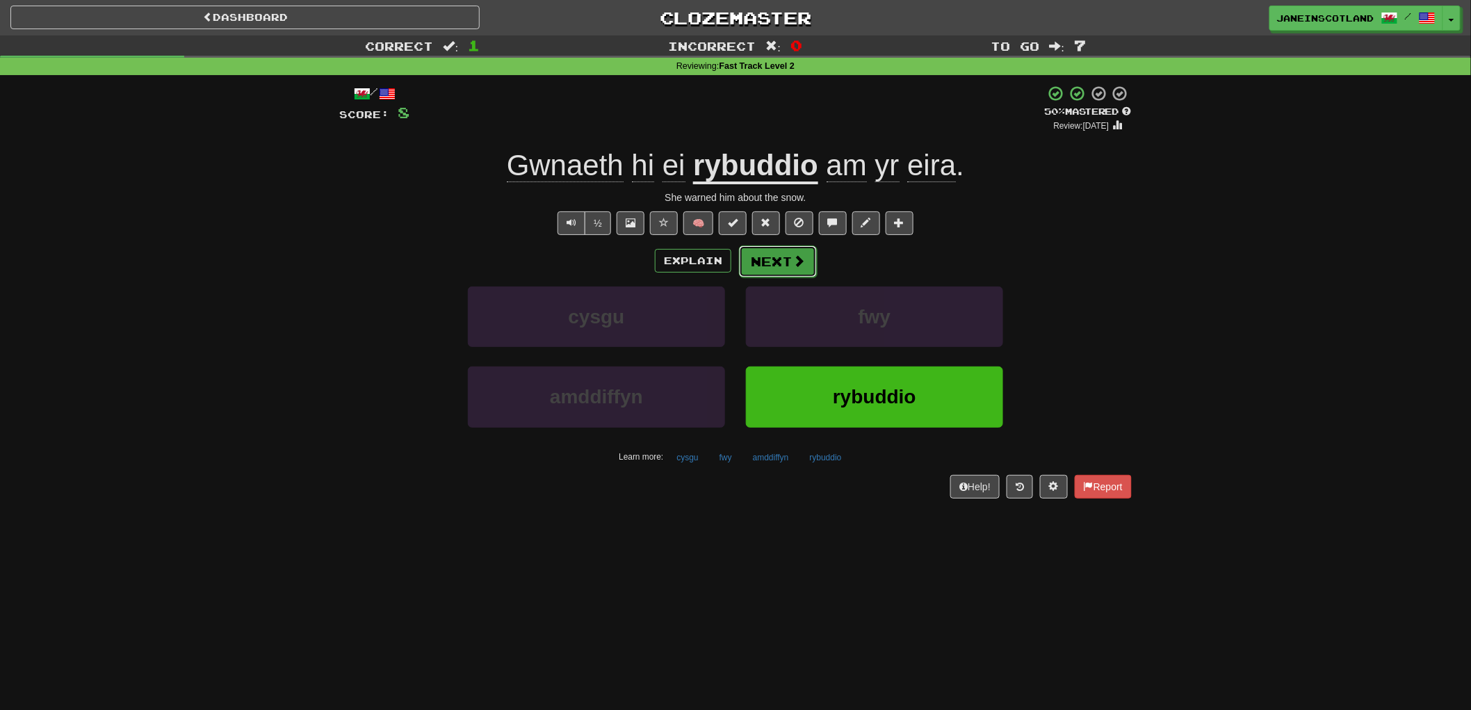
click at [803, 254] on span at bounding box center [799, 260] width 13 height 13
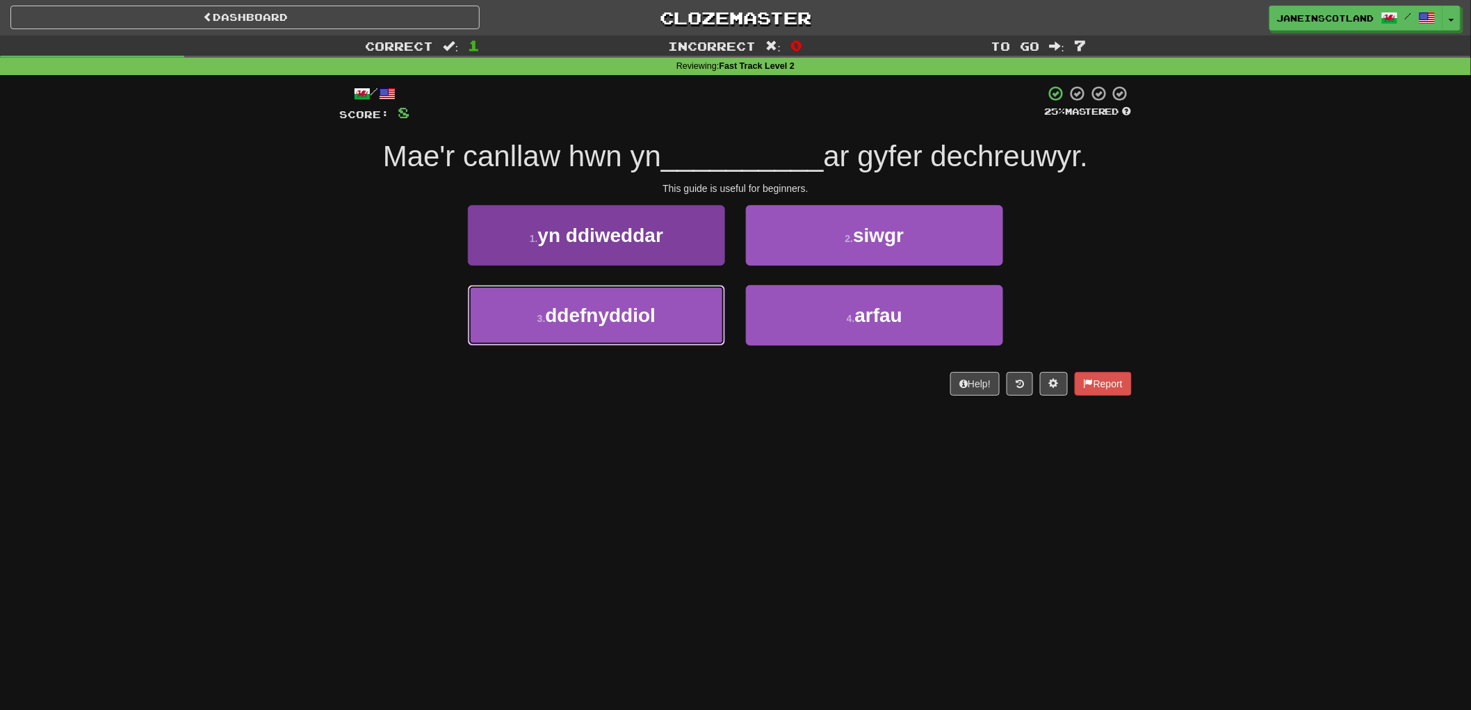
click at [613, 318] on span "ddefnyddiol" at bounding box center [601, 316] width 111 height 22
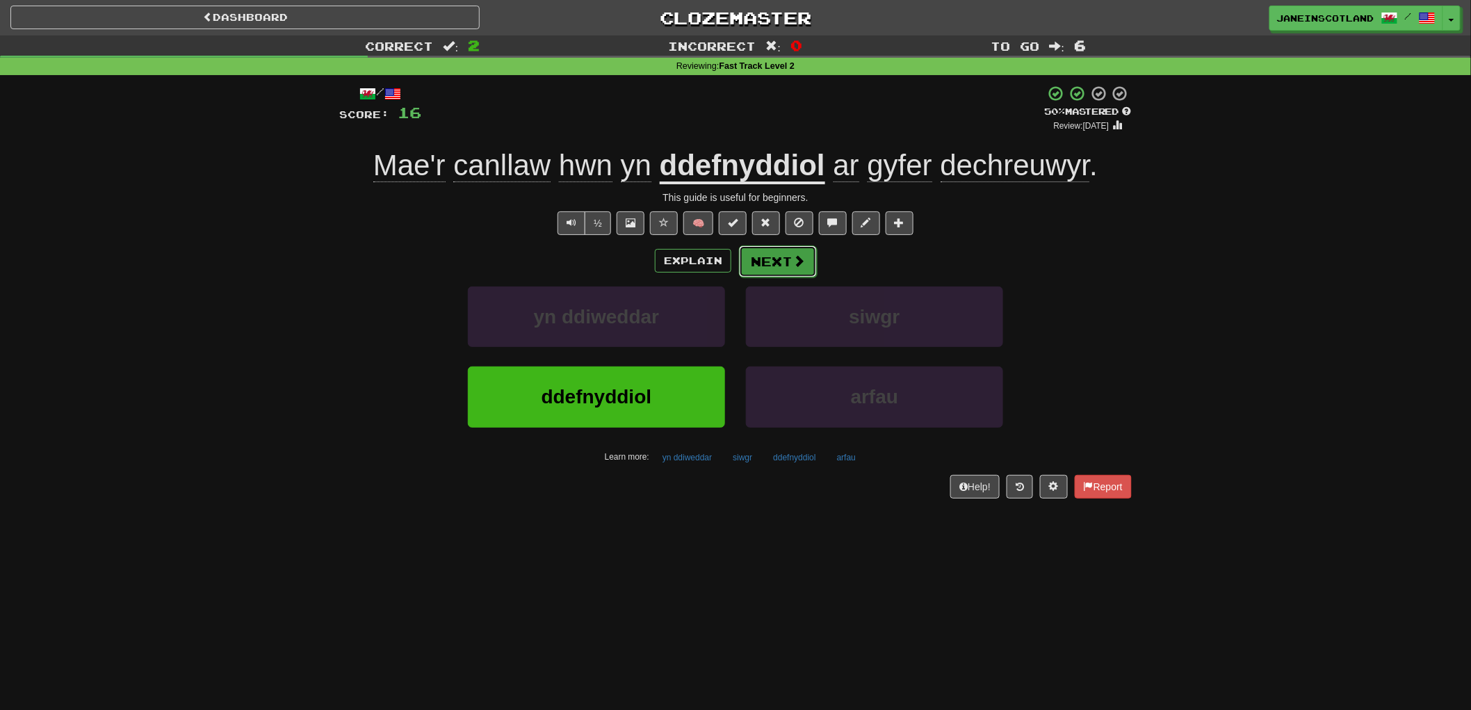
click at [766, 263] on button "Next" at bounding box center [778, 261] width 78 height 32
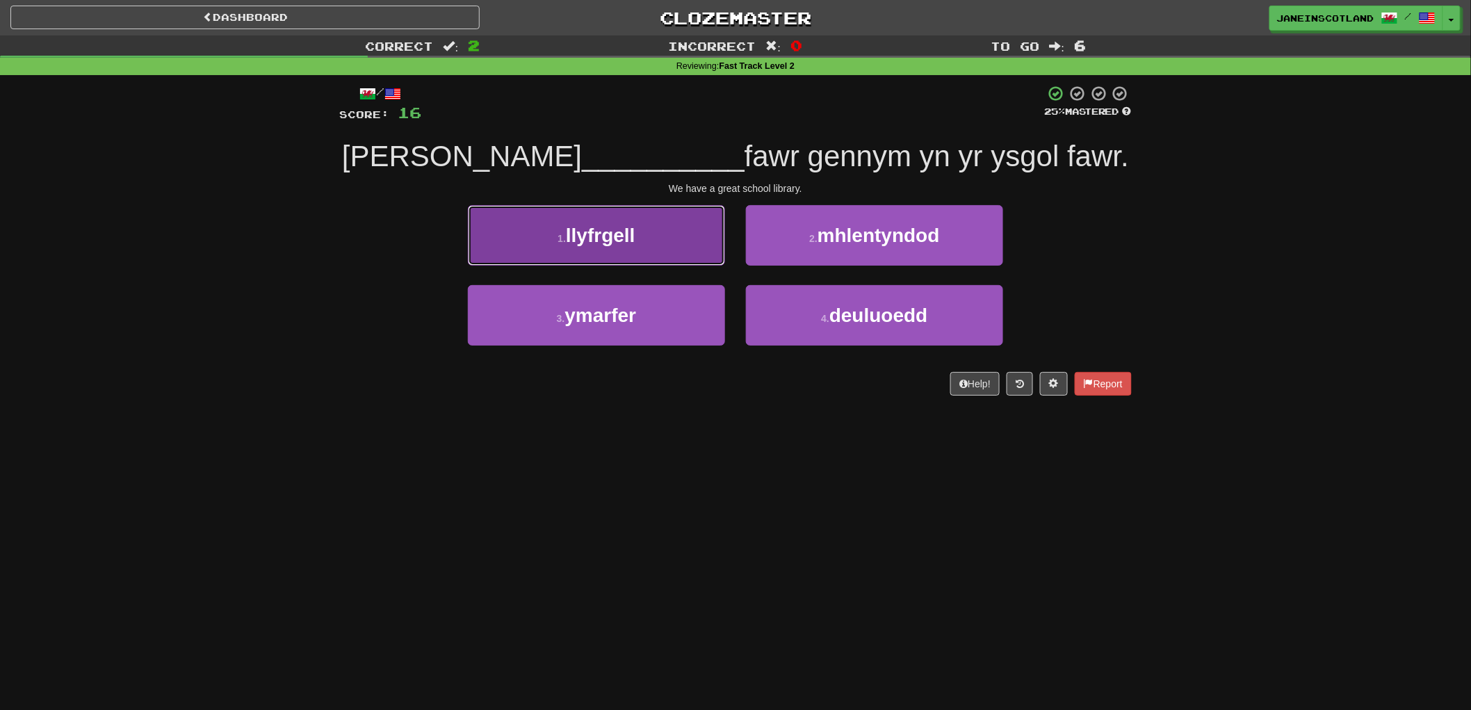
click at [578, 238] on span "llyfrgell" at bounding box center [601, 236] width 70 height 22
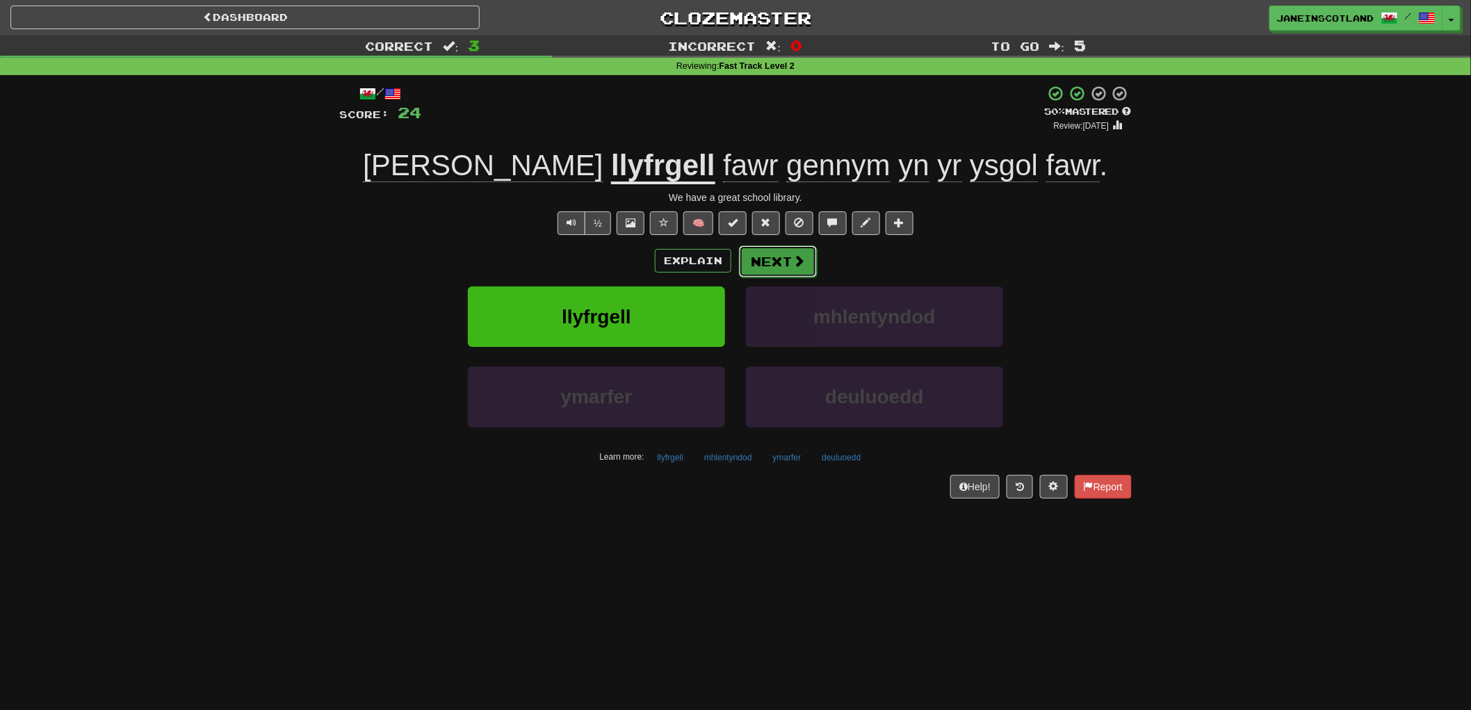
click at [793, 263] on span at bounding box center [799, 260] width 13 height 13
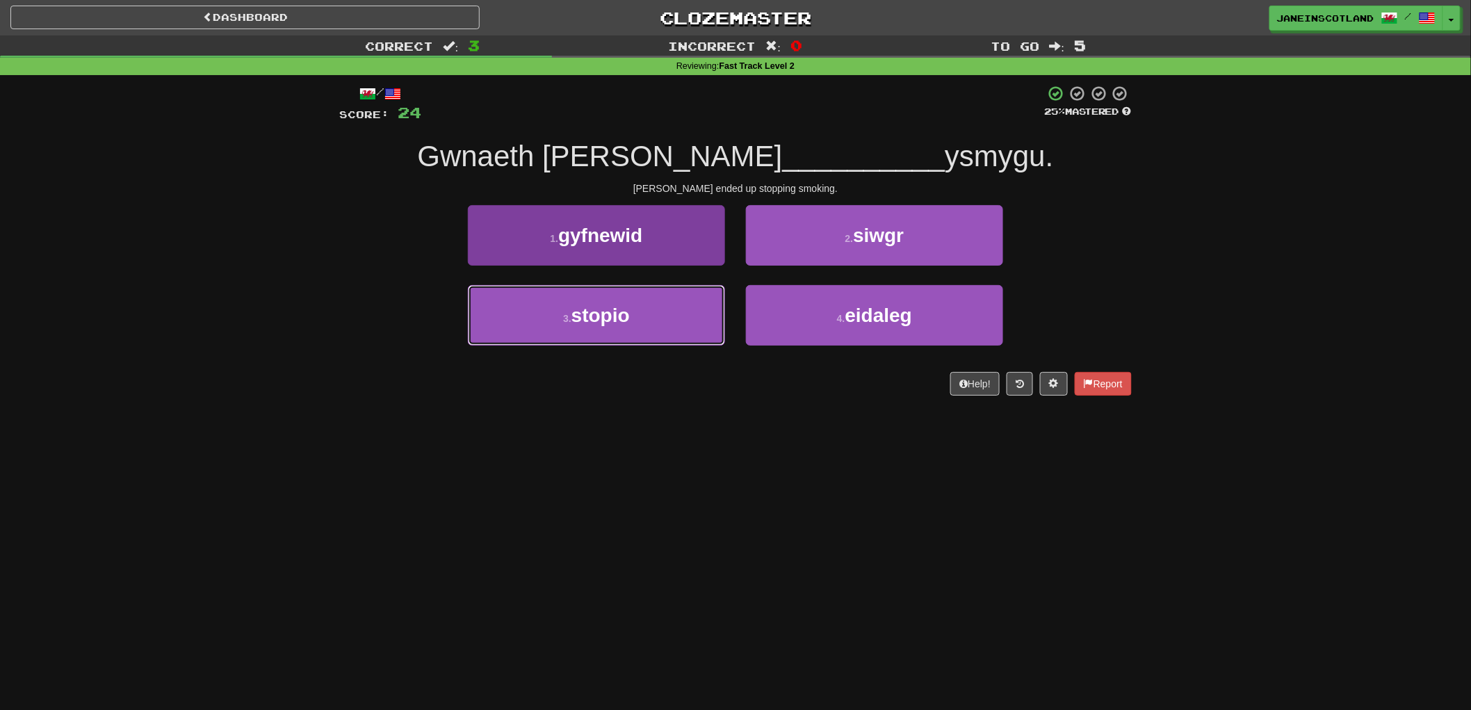
click at [607, 321] on span "stopio" at bounding box center [601, 316] width 58 height 22
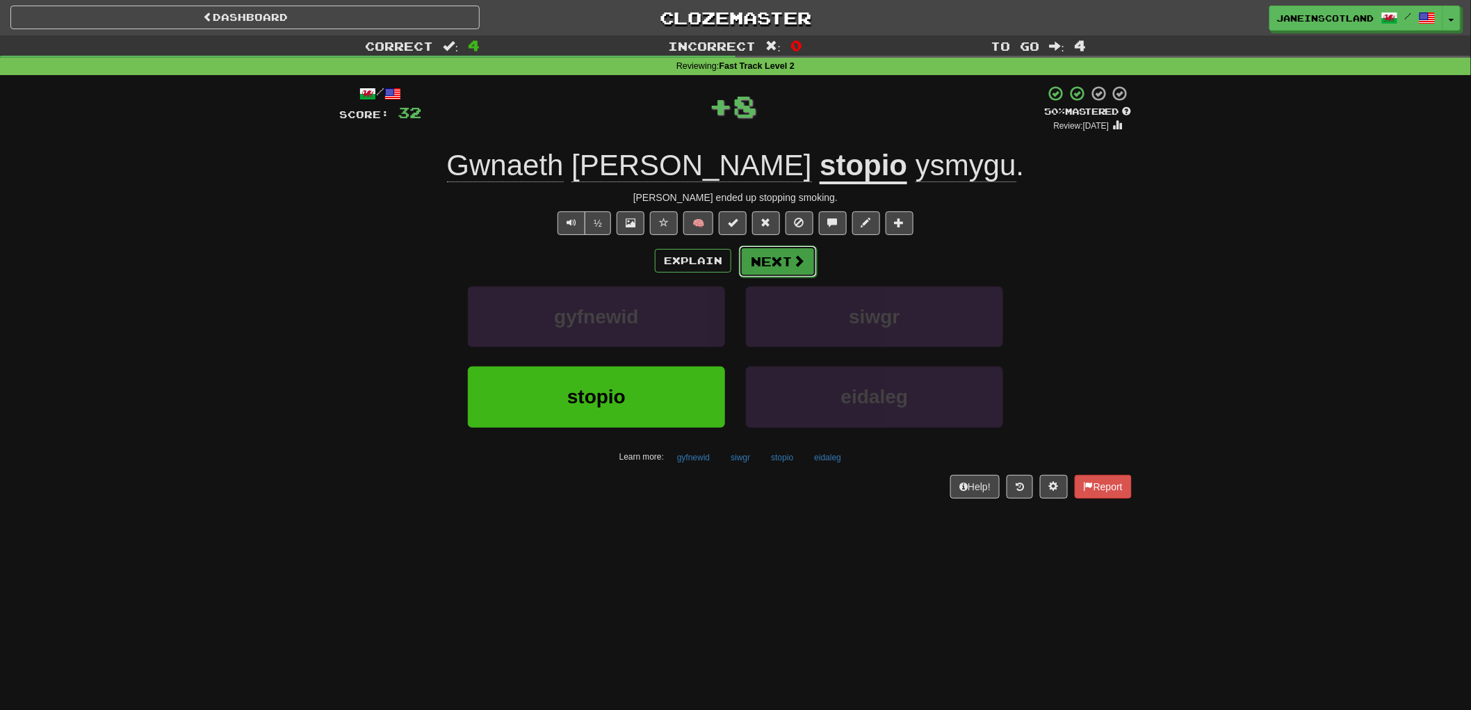
click at [776, 261] on button "Next" at bounding box center [778, 261] width 78 height 32
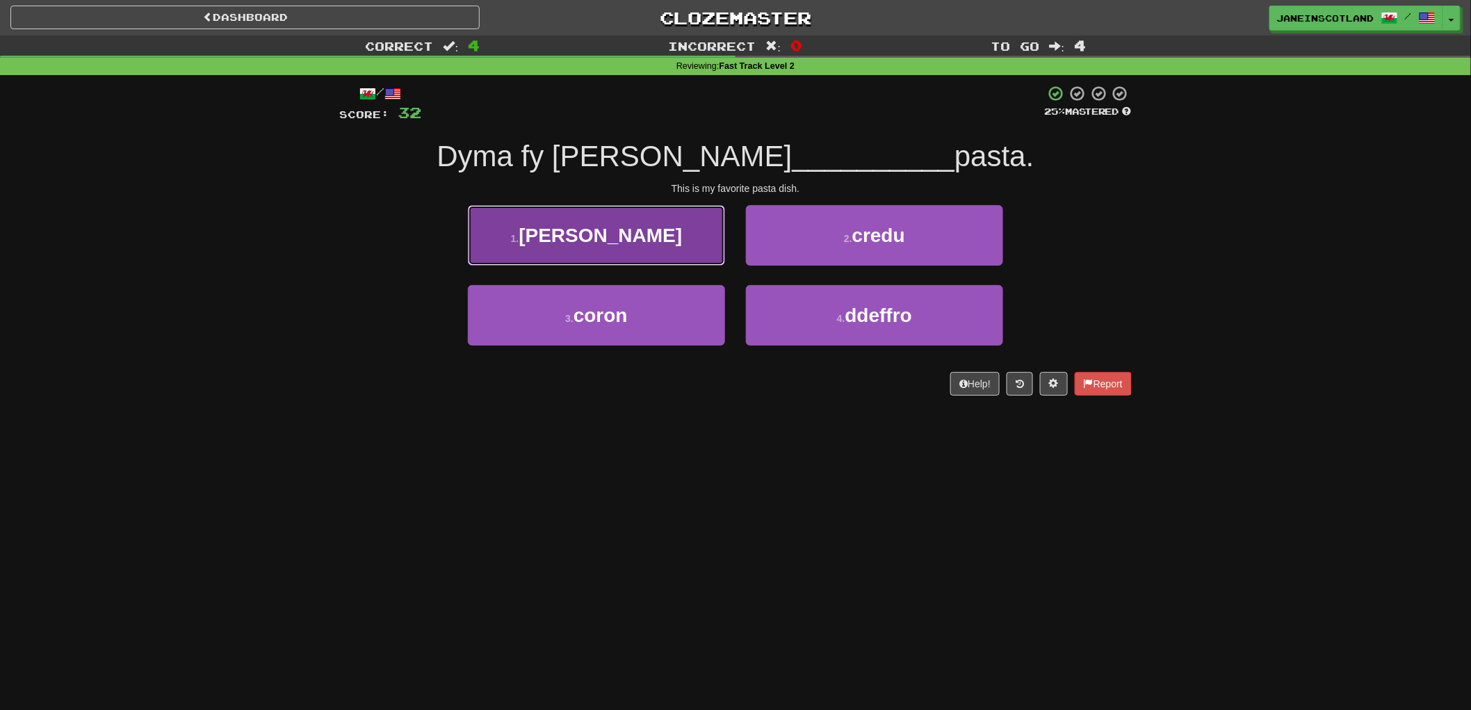
click at [637, 228] on button "1 . bryd" at bounding box center [596, 235] width 257 height 60
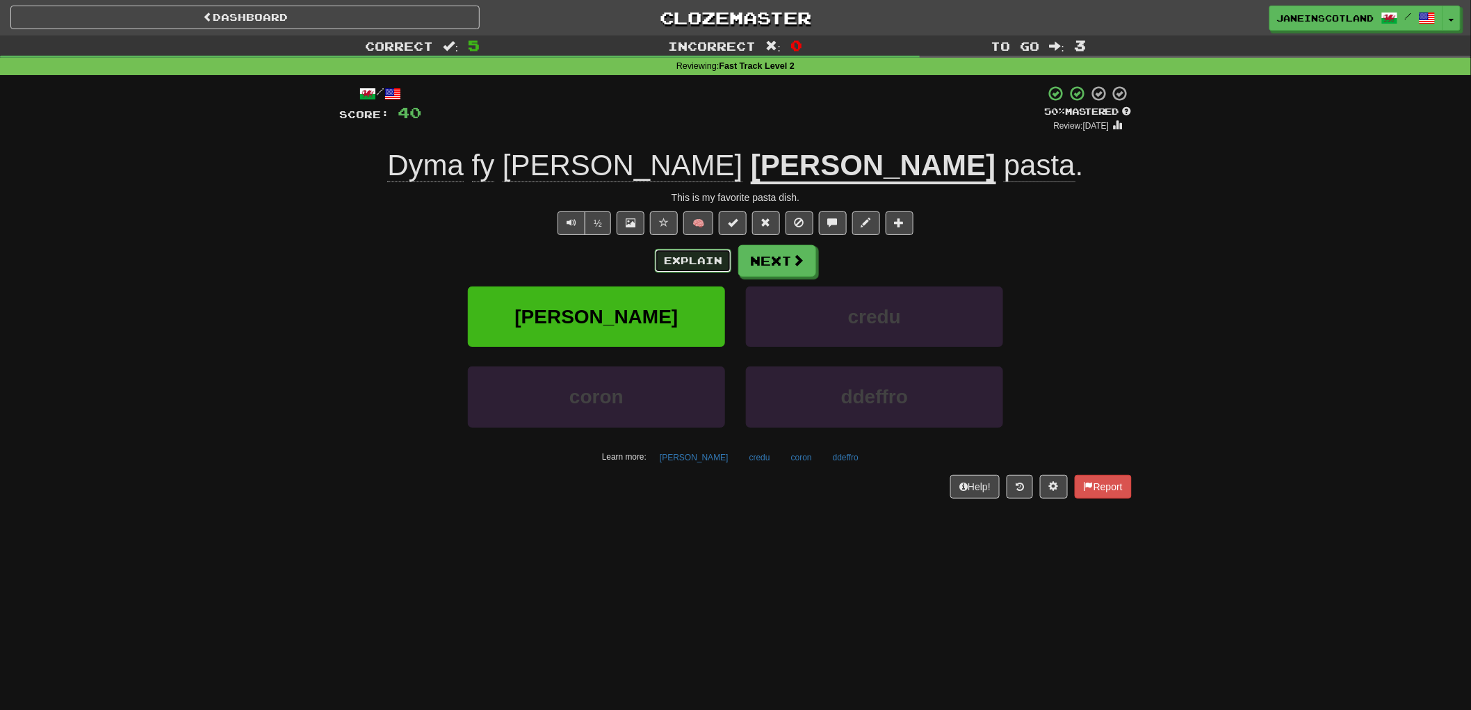
click at [669, 256] on button "Explain" at bounding box center [693, 261] width 76 height 24
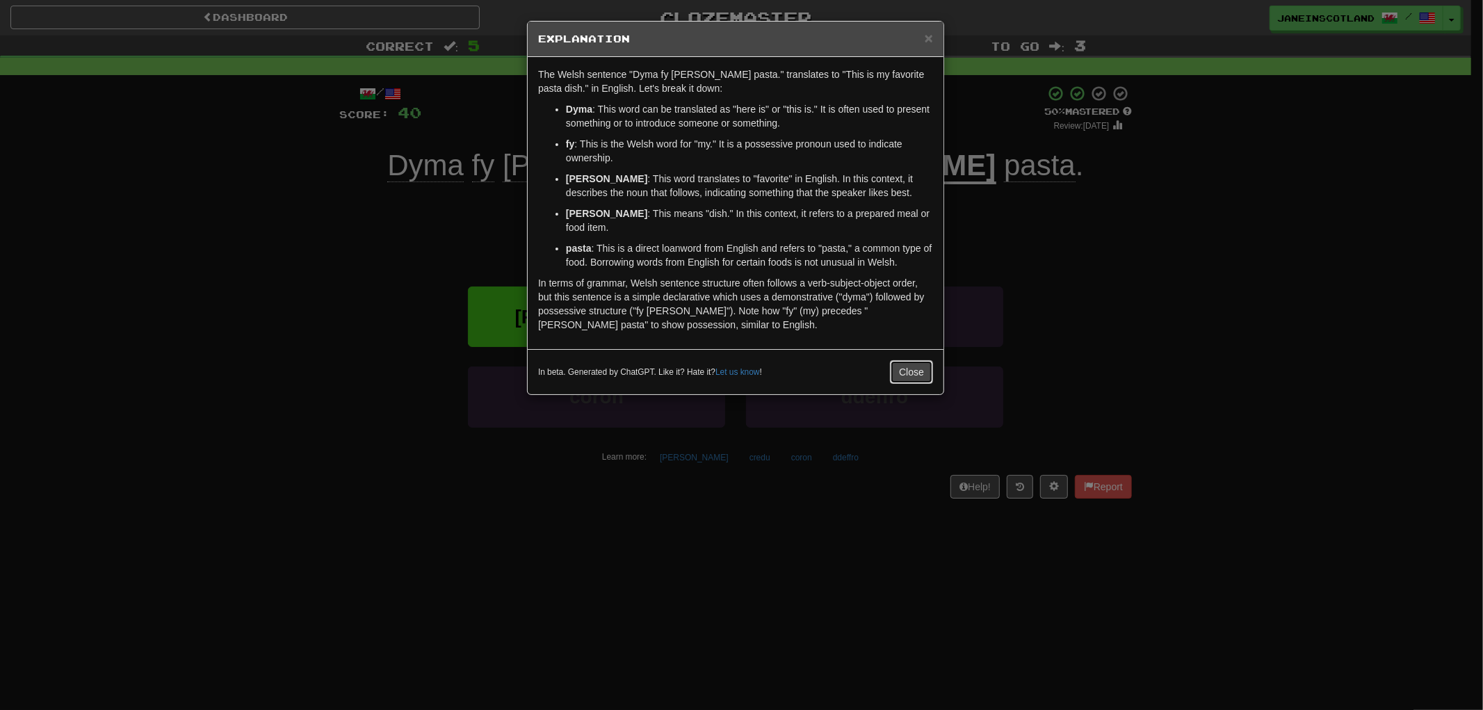
click at [913, 360] on button "Close" at bounding box center [911, 372] width 43 height 24
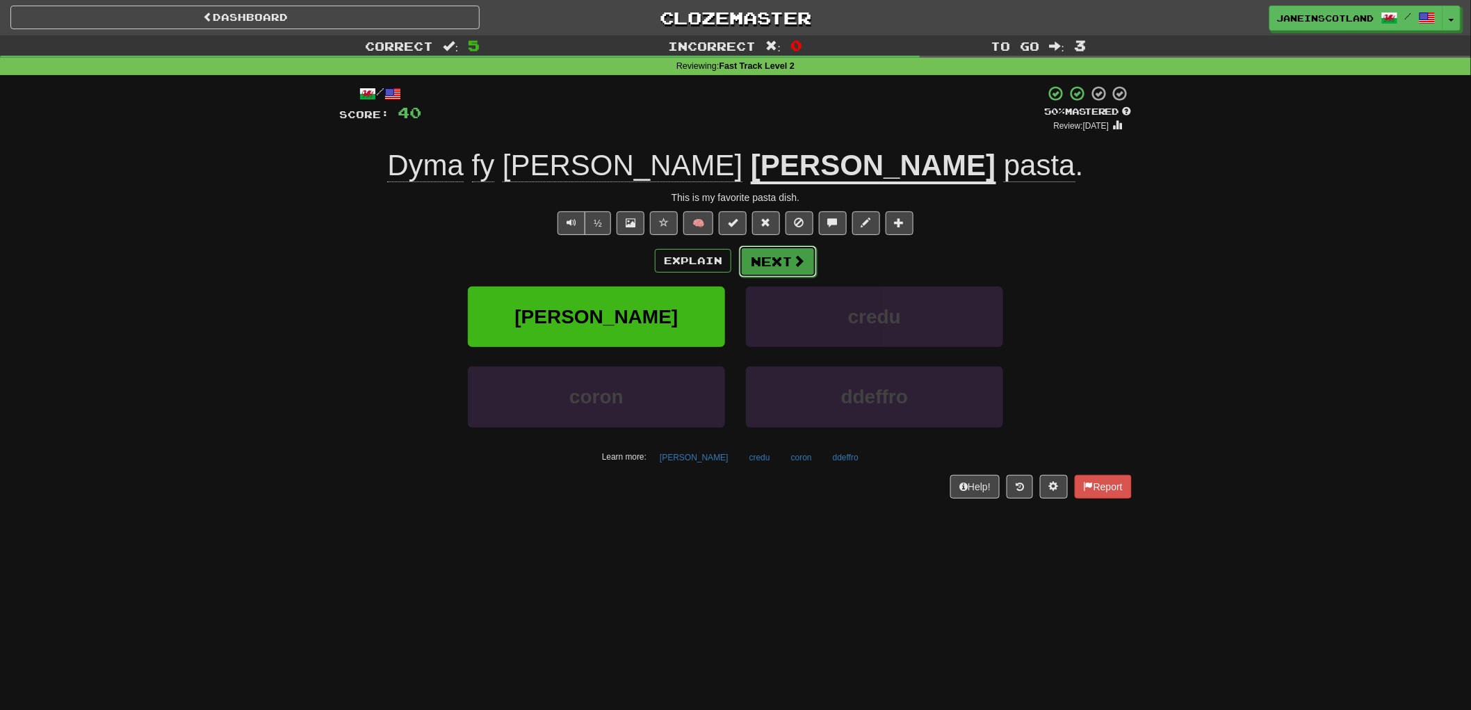
click at [789, 258] on button "Next" at bounding box center [778, 261] width 78 height 32
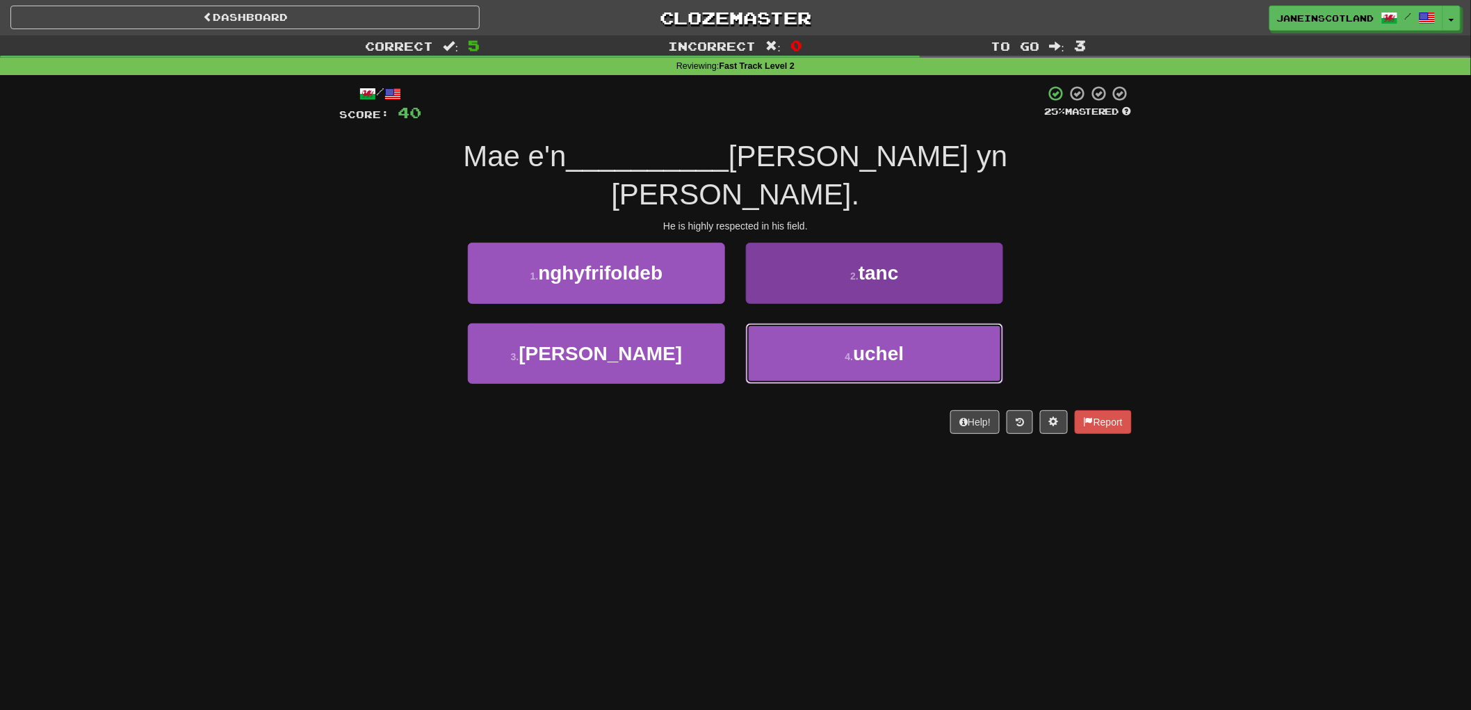
click at [865, 343] on span "uchel" at bounding box center [878, 354] width 51 height 22
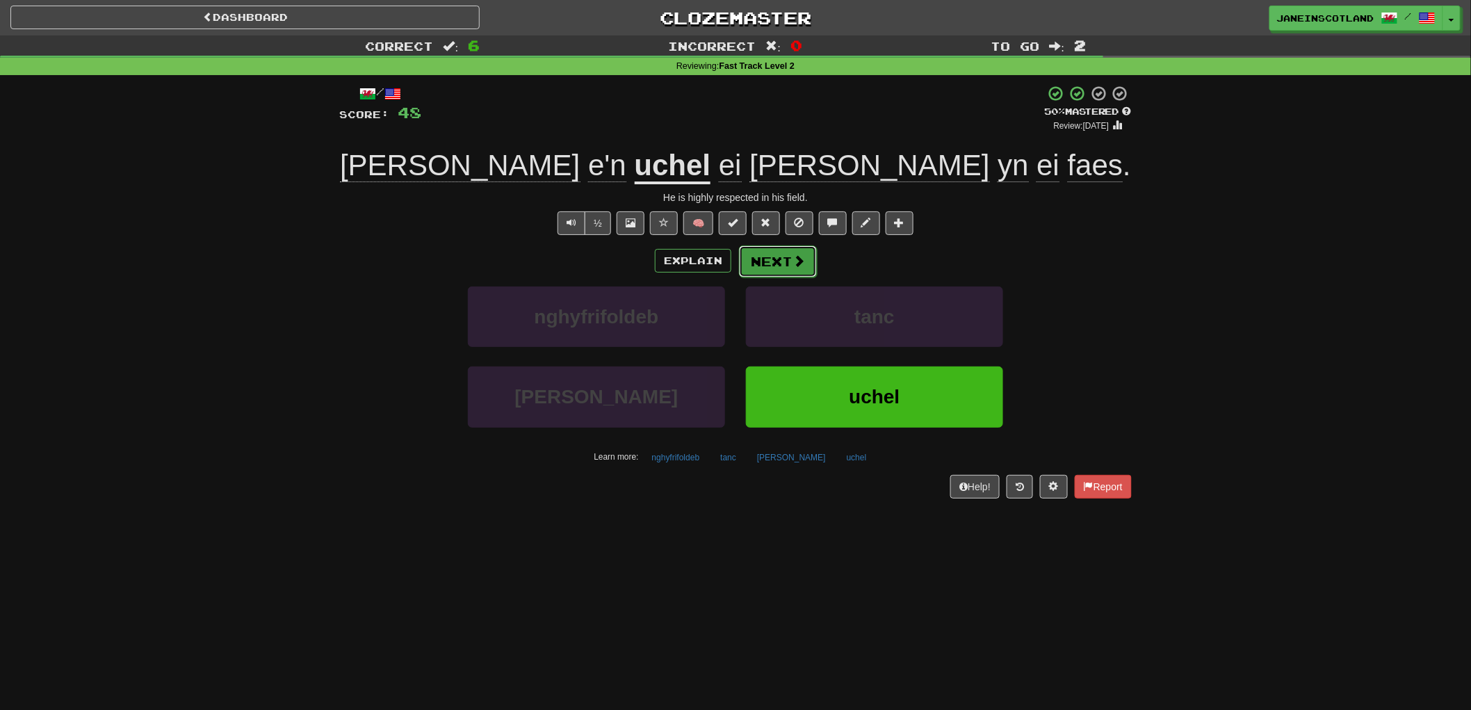
click at [779, 261] on button "Next" at bounding box center [778, 261] width 78 height 32
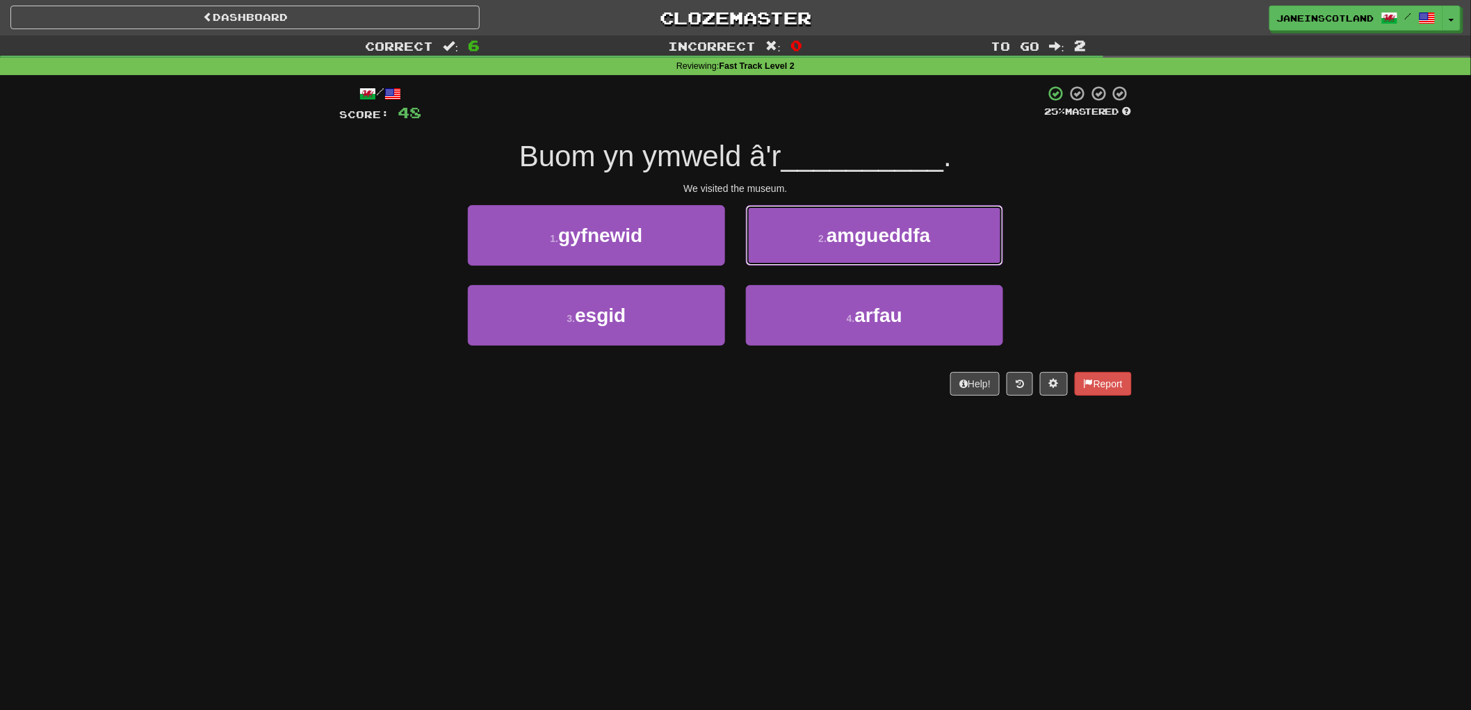
click at [950, 238] on button "2 . amgueddfa" at bounding box center [874, 235] width 257 height 60
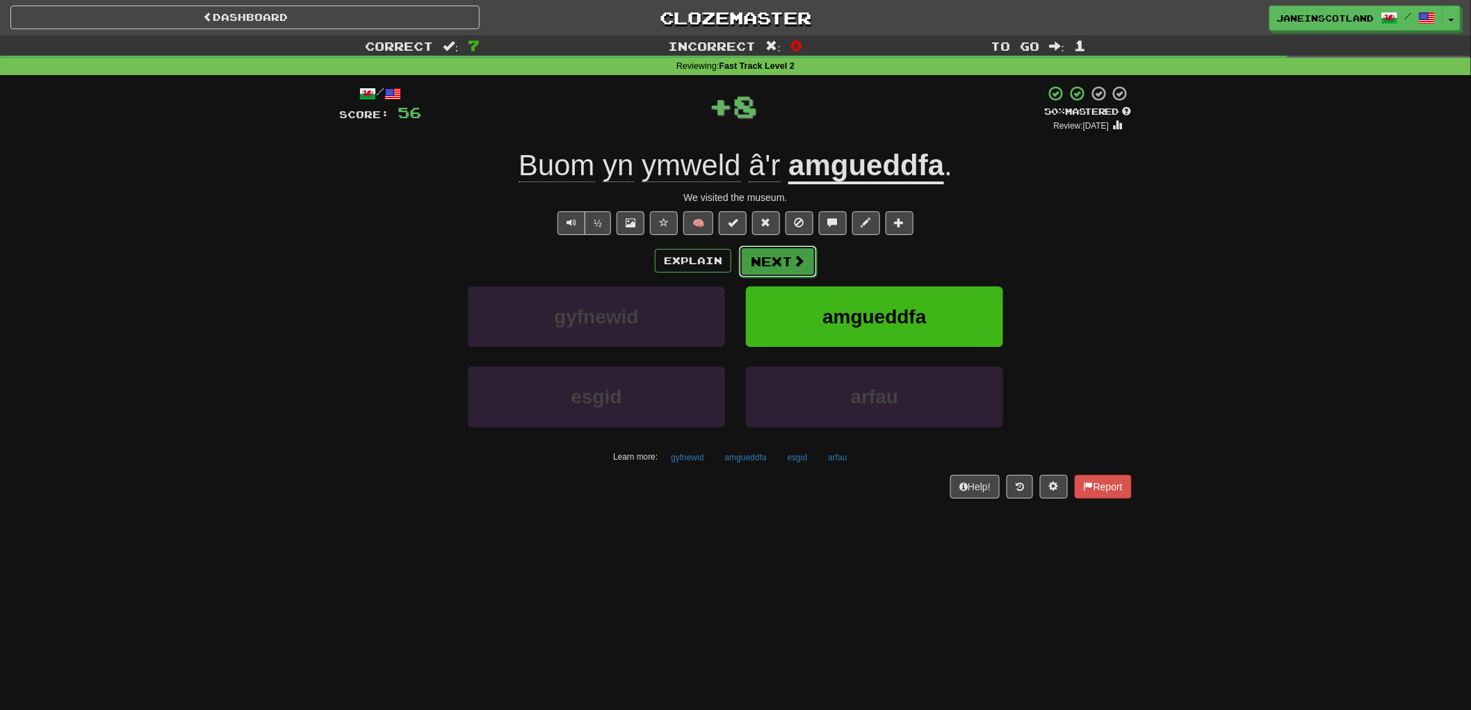
click at [795, 261] on span at bounding box center [799, 260] width 13 height 13
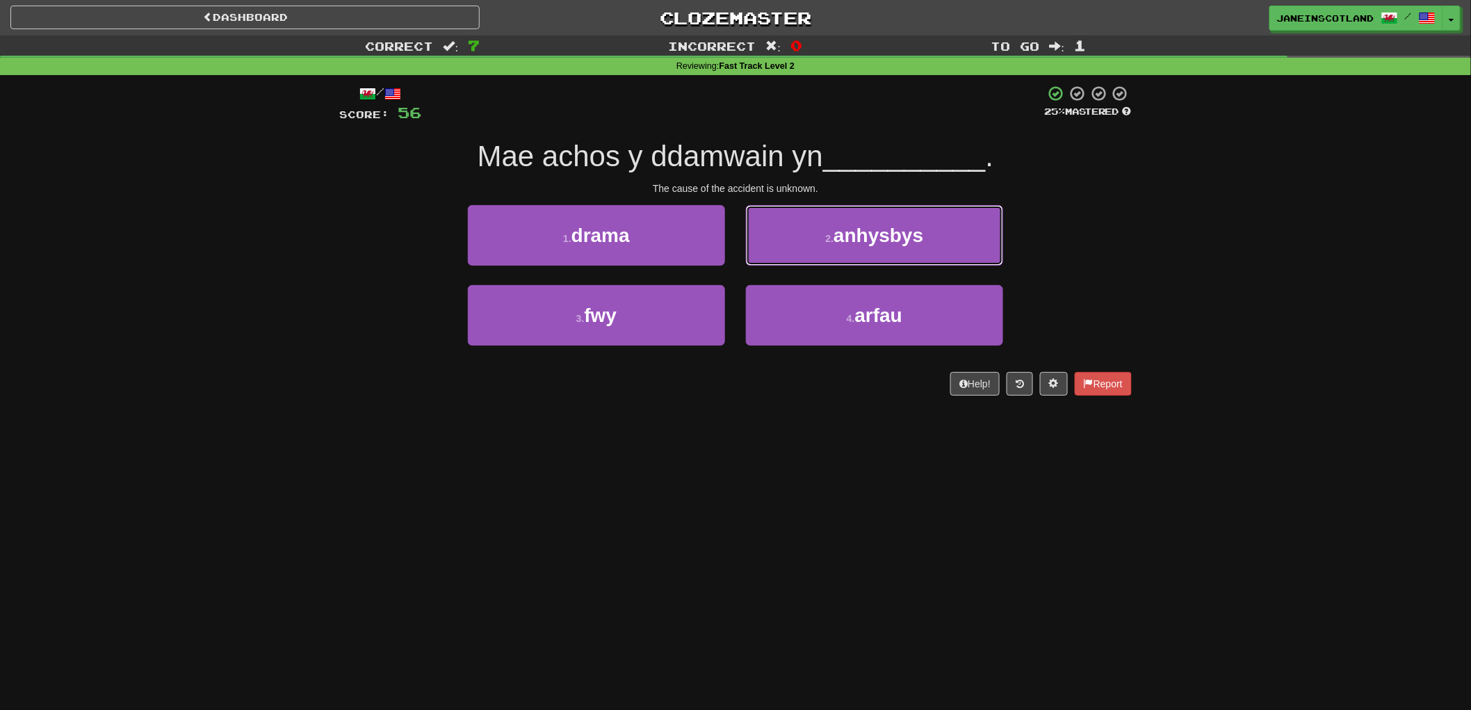
click at [970, 226] on button "2 . anhysbys" at bounding box center [874, 235] width 257 height 60
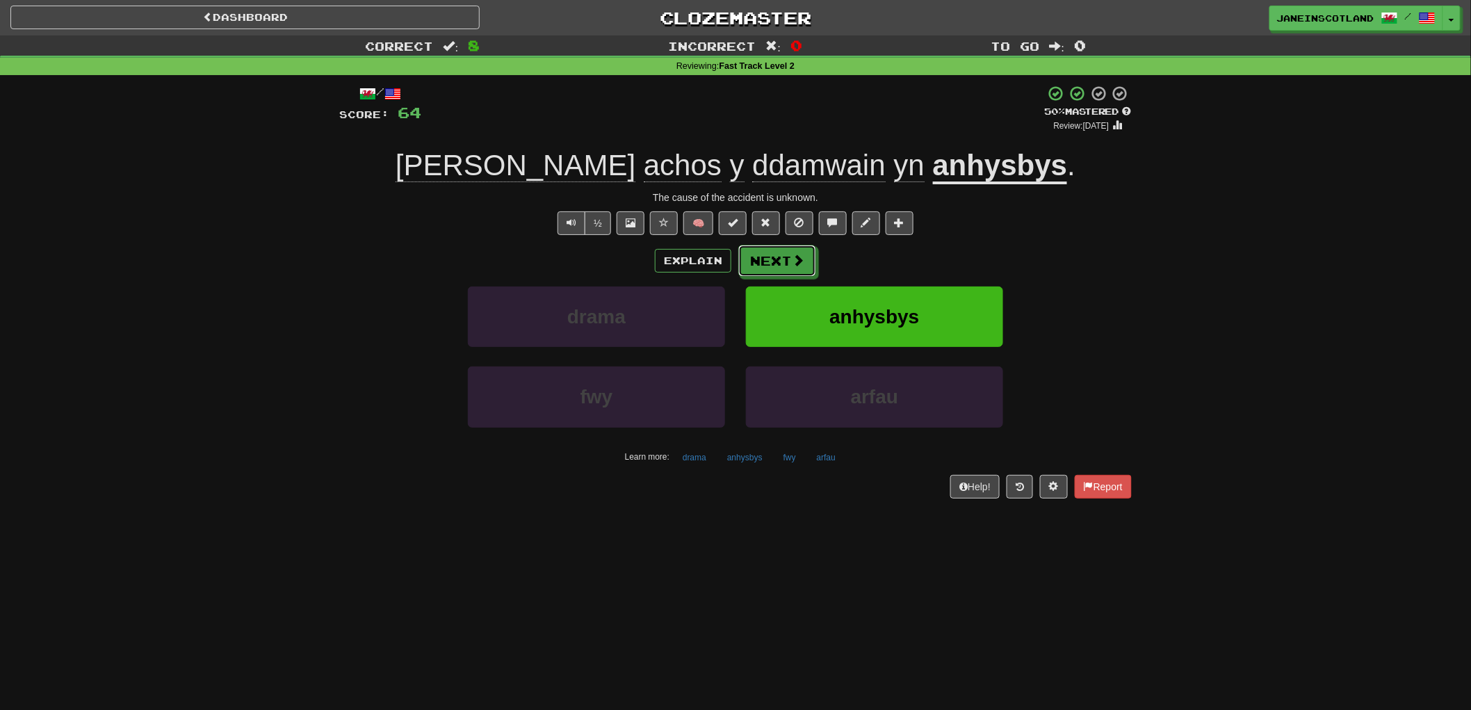
click at [791, 266] on button "Next" at bounding box center [777, 261] width 78 height 32
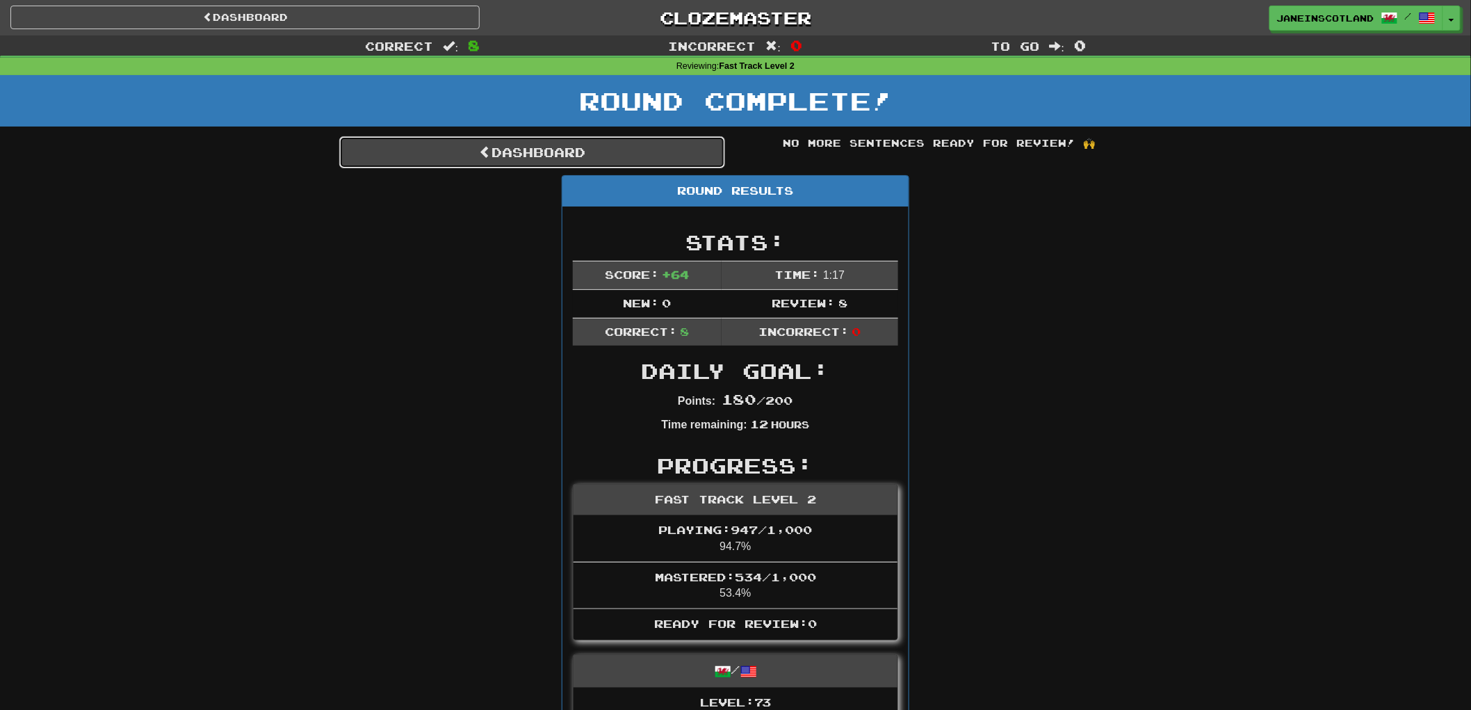
click at [457, 150] on link "Dashboard" at bounding box center [532, 152] width 386 height 32
